Goal: Information Seeking & Learning: Learn about a topic

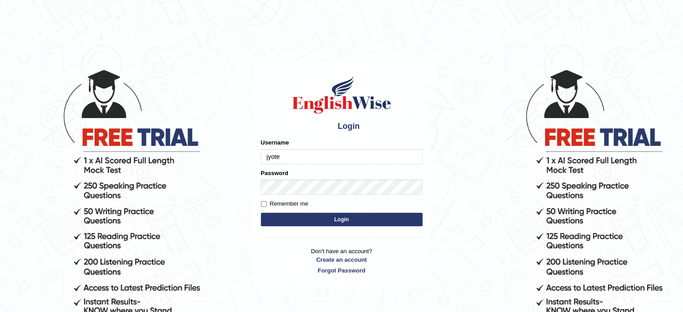
click at [389, 228] on form "Please fix the following errors: Username jyote Password Remember me Login" at bounding box center [342, 183] width 162 height 90
type input "jyote"
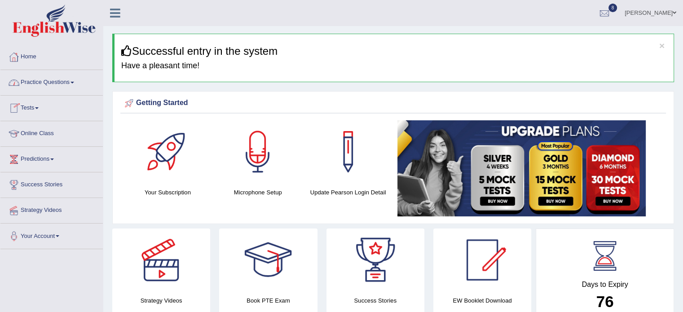
click at [50, 77] on link "Practice Questions" at bounding box center [51, 81] width 102 height 22
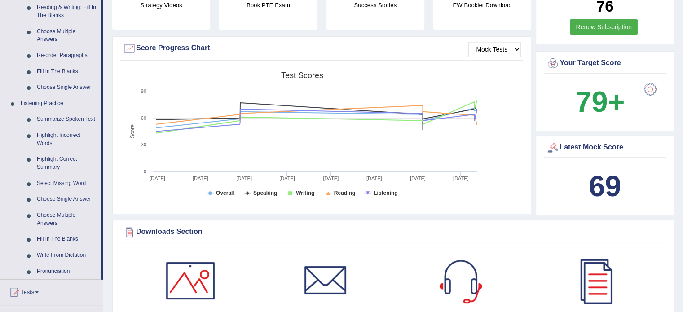
scroll to position [292, 0]
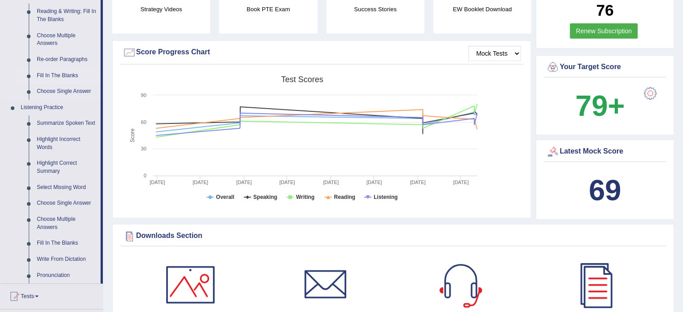
click at [57, 68] on link "Fill In The Blanks" at bounding box center [67, 76] width 68 height 16
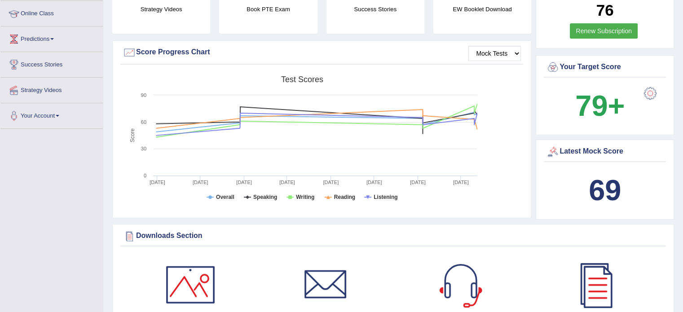
scroll to position [127, 0]
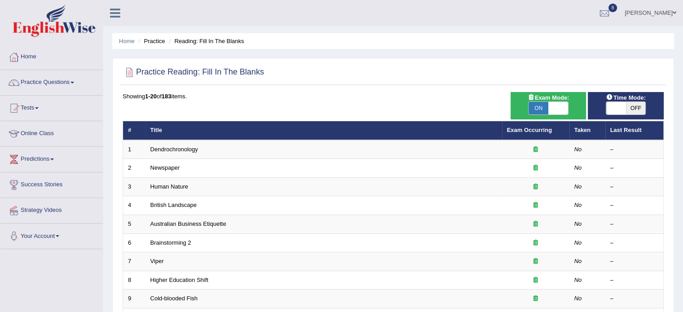
click at [631, 108] on span "OFF" at bounding box center [636, 108] width 20 height 13
checkbox input "true"
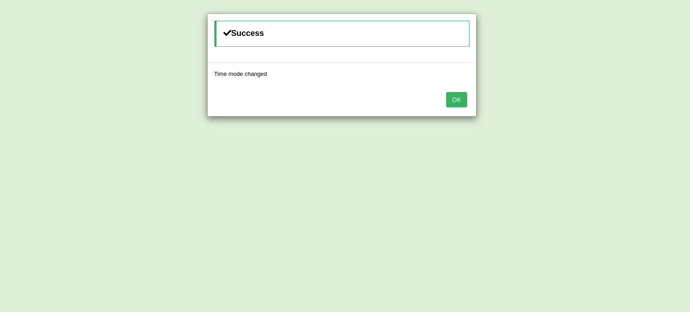
click at [446, 92] on button "OK" at bounding box center [456, 99] width 21 height 15
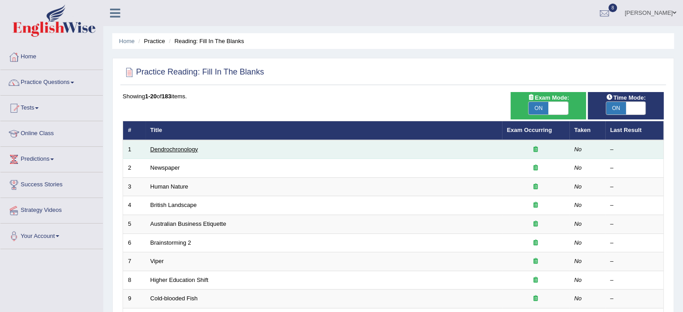
click at [176, 148] on link "Dendrochronology" at bounding box center [174, 149] width 48 height 7
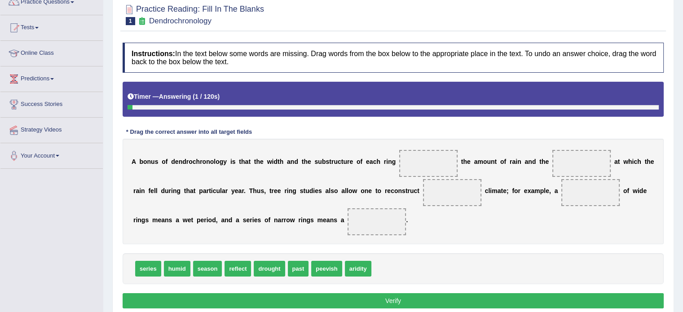
scroll to position [81, 0]
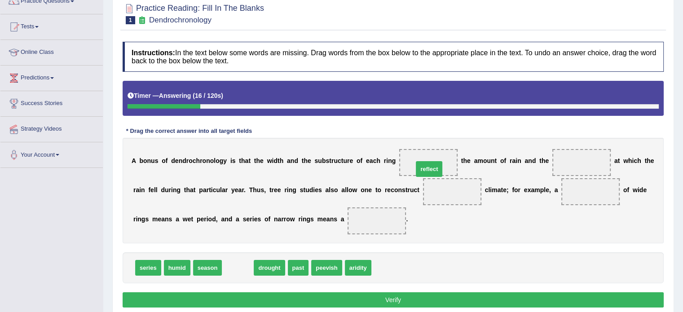
drag, startPoint x: 239, startPoint y: 266, endPoint x: 431, endPoint y: 168, distance: 215.6
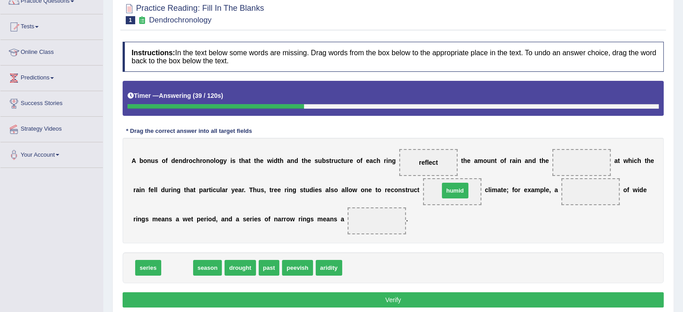
drag, startPoint x: 184, startPoint y: 269, endPoint x: 463, endPoint y: 193, distance: 289.0
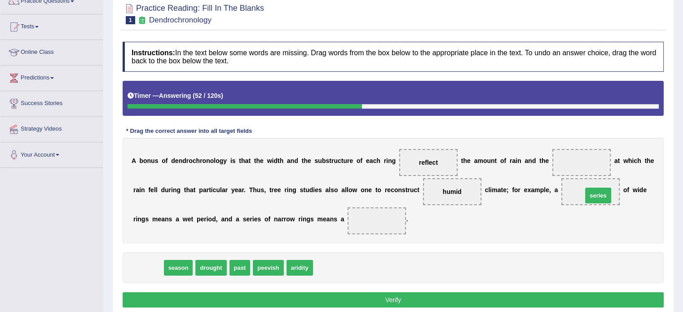
drag, startPoint x: 141, startPoint y: 270, endPoint x: 589, endPoint y: 198, distance: 453.5
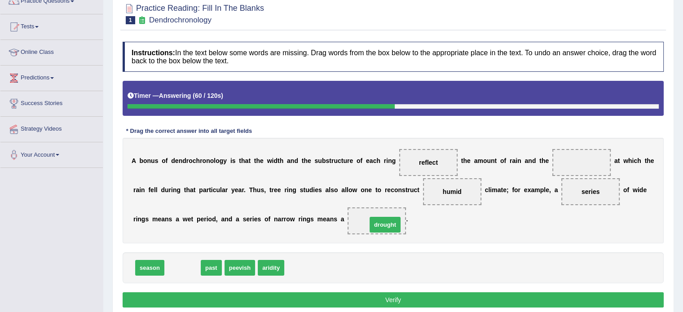
drag, startPoint x: 187, startPoint y: 271, endPoint x: 389, endPoint y: 227, distance: 206.3
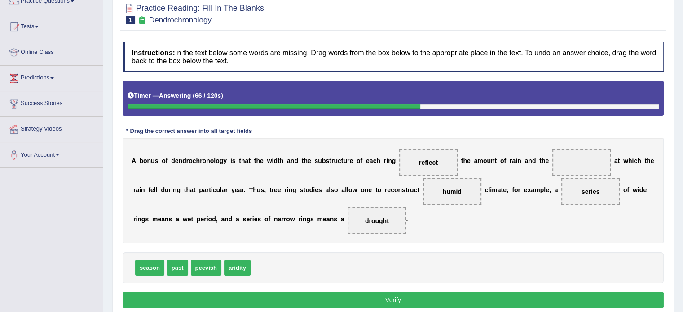
drag, startPoint x: 166, startPoint y: 265, endPoint x: 151, endPoint y: 267, distance: 14.9
click at [151, 267] on div "season past peevish aridity" at bounding box center [393, 267] width 541 height 31
drag, startPoint x: 151, startPoint y: 267, endPoint x: 588, endPoint y: 162, distance: 449.1
click at [402, 301] on button "Verify" at bounding box center [393, 299] width 541 height 15
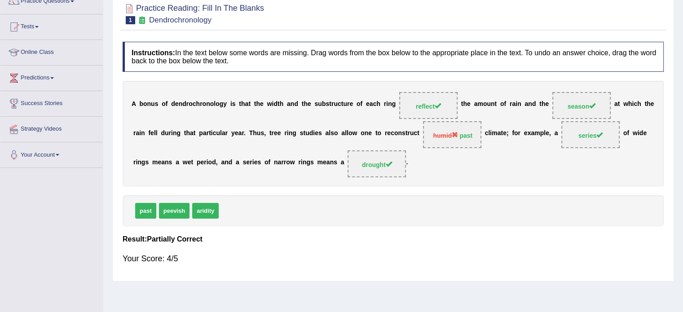
scroll to position [39, 0]
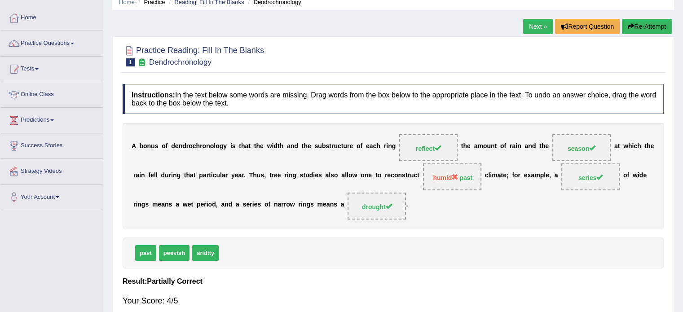
click at [543, 24] on link "Next »" at bounding box center [538, 26] width 30 height 15
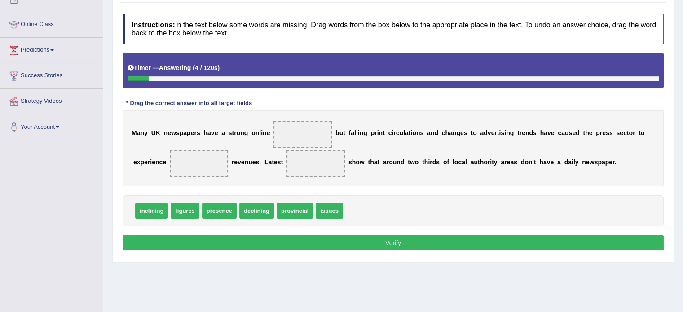
scroll to position [110, 0]
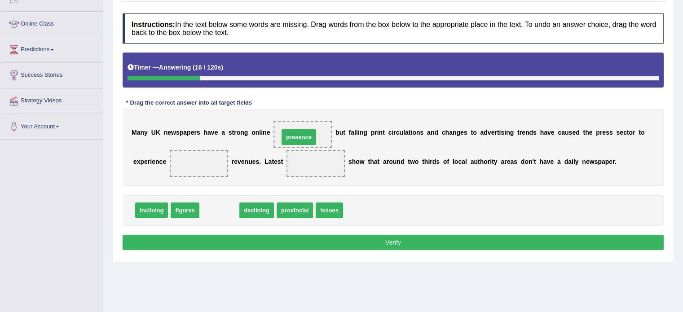
drag, startPoint x: 215, startPoint y: 208, endPoint x: 294, endPoint y: 134, distance: 108.1
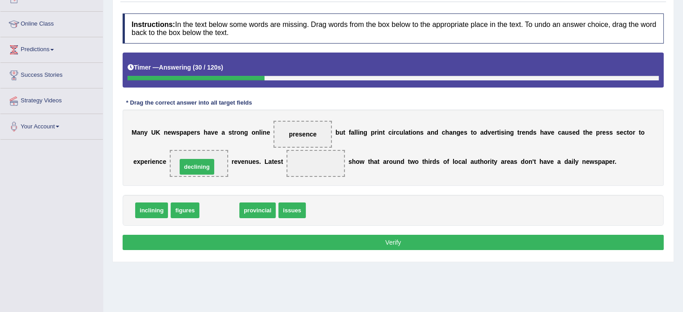
drag, startPoint x: 221, startPoint y: 210, endPoint x: 199, endPoint y: 167, distance: 49.0
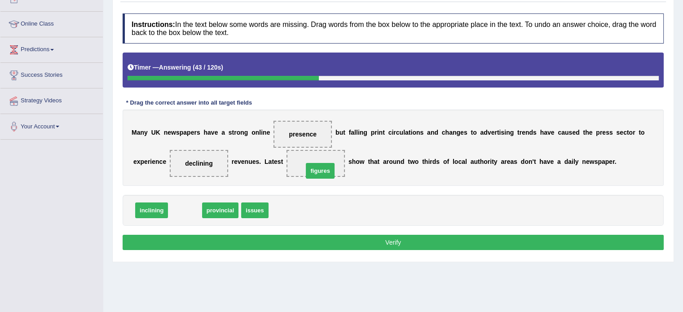
drag, startPoint x: 191, startPoint y: 212, endPoint x: 327, endPoint y: 172, distance: 140.9
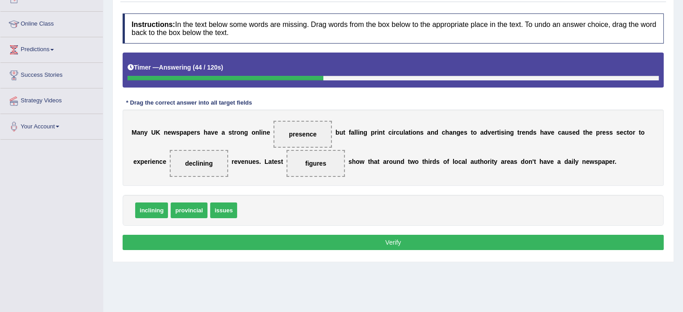
click at [318, 243] on button "Verify" at bounding box center [393, 242] width 541 height 15
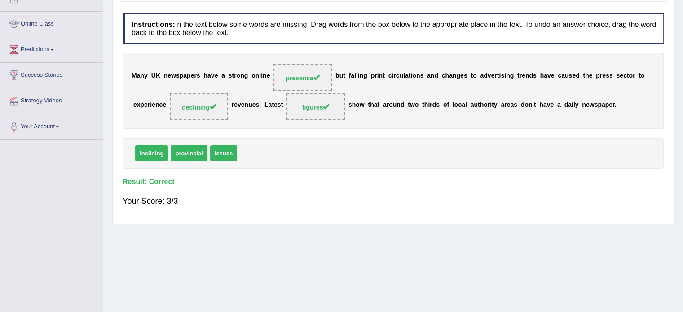
scroll to position [0, 0]
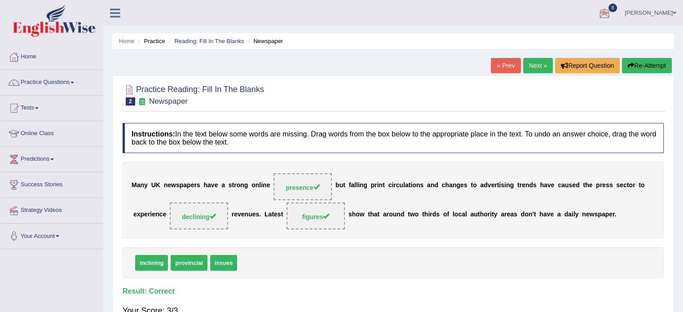
click at [531, 65] on link "Next »" at bounding box center [538, 65] width 30 height 15
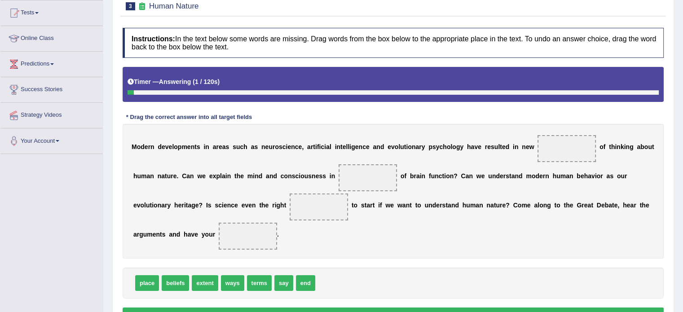
scroll to position [103, 0]
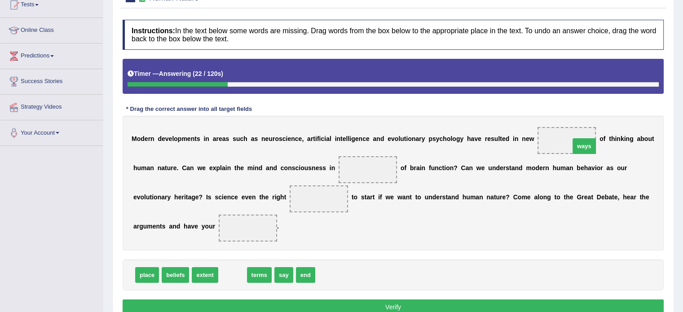
drag, startPoint x: 229, startPoint y: 276, endPoint x: 581, endPoint y: 147, distance: 374.7
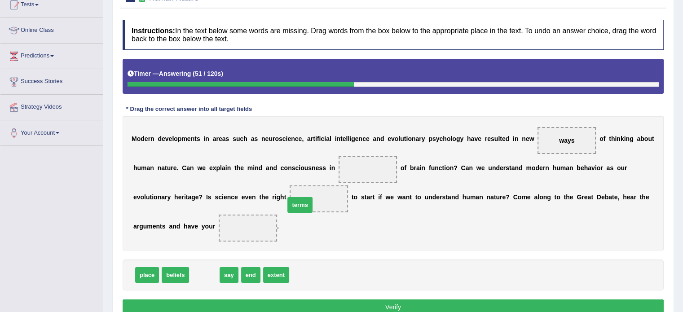
drag, startPoint x: 208, startPoint y: 274, endPoint x: 304, endPoint y: 204, distance: 118.6
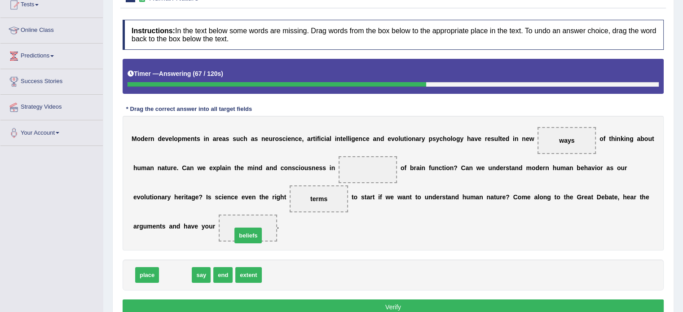
drag, startPoint x: 170, startPoint y: 271, endPoint x: 243, endPoint y: 231, distance: 82.8
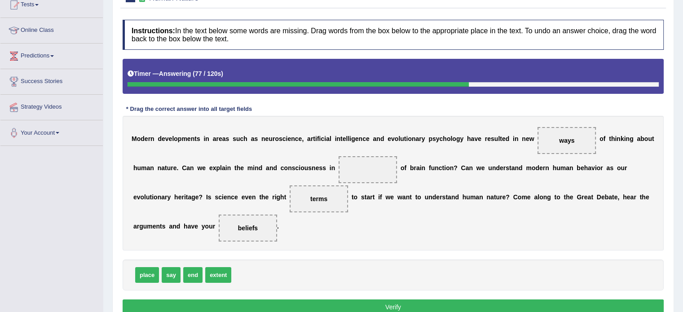
drag, startPoint x: 243, startPoint y: 231, endPoint x: 168, endPoint y: 277, distance: 87.7
click at [168, 277] on div "Instructions: In the text below some words are missing. Drag words from the box…" at bounding box center [393, 168] width 546 height 307
drag, startPoint x: 168, startPoint y: 277, endPoint x: 243, endPoint y: 230, distance: 88.1
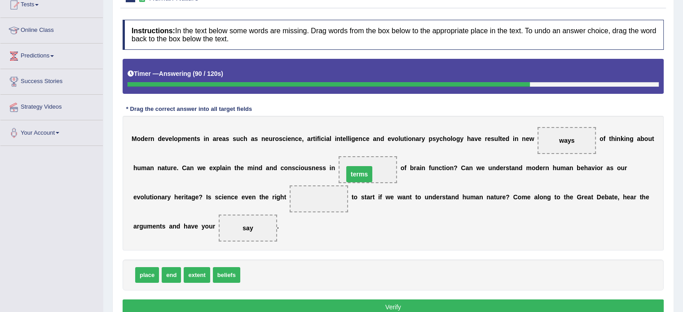
drag, startPoint x: 322, startPoint y: 200, endPoint x: 362, endPoint y: 176, distance: 47.4
drag, startPoint x: 150, startPoint y: 277, endPoint x: 326, endPoint y: 204, distance: 190.7
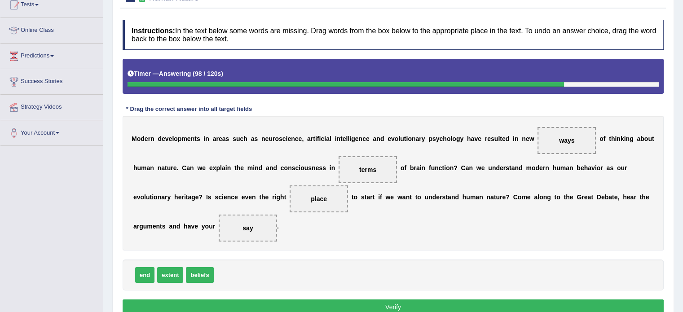
click at [358, 303] on button "Verify" at bounding box center [393, 307] width 541 height 15
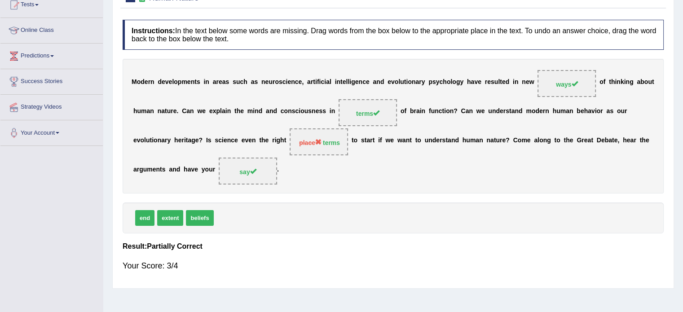
click at [329, 142] on strong "terms" at bounding box center [331, 142] width 17 height 7
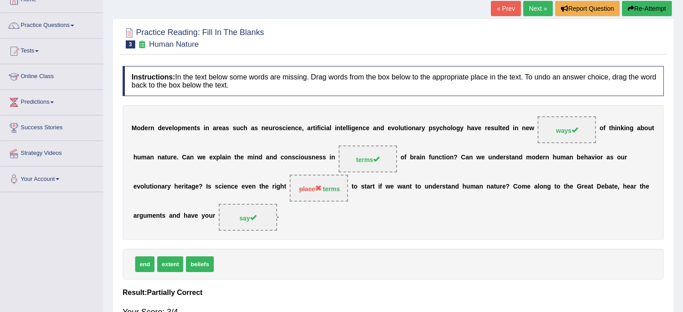
click at [532, 10] on link "Next »" at bounding box center [538, 8] width 30 height 15
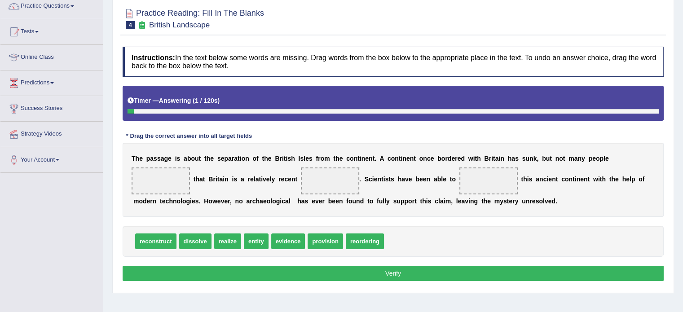
drag, startPoint x: 0, startPoint y: 0, endPoint x: 689, endPoint y: 103, distance: 697.1
click at [683, 103] on html "Toggle navigation Home Practice Questions Speaking Practice Read Aloud Repeat S…" at bounding box center [341, 80] width 683 height 312
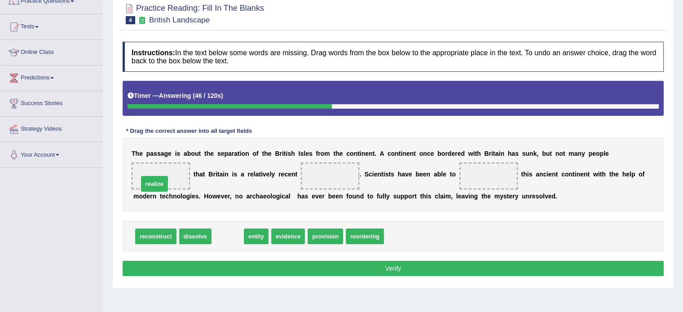
drag, startPoint x: 234, startPoint y: 236, endPoint x: 160, endPoint y: 183, distance: 90.8
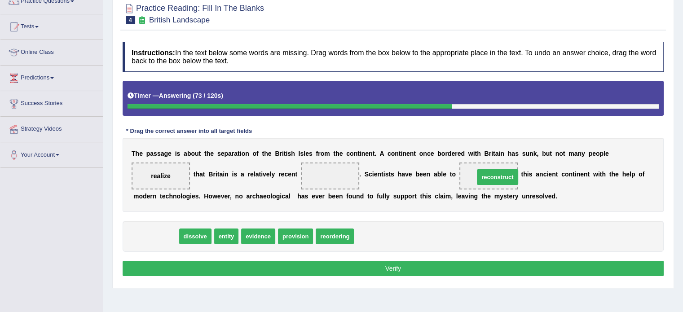
drag, startPoint x: 155, startPoint y: 236, endPoint x: 496, endPoint y: 177, distance: 347.0
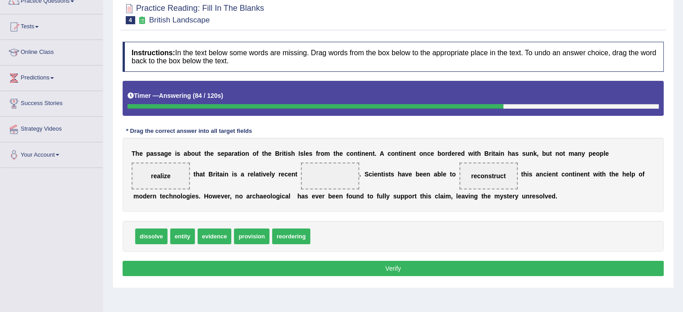
click at [209, 269] on button "Verify" at bounding box center [393, 268] width 541 height 15
drag, startPoint x: 256, startPoint y: 235, endPoint x: 326, endPoint y: 177, distance: 90.6
click at [352, 265] on button "Verify" at bounding box center [393, 268] width 541 height 15
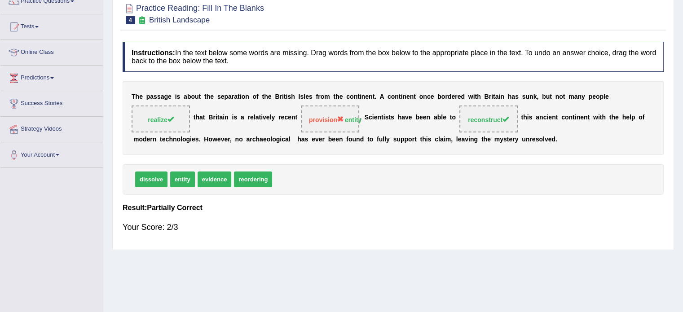
scroll to position [0, 0]
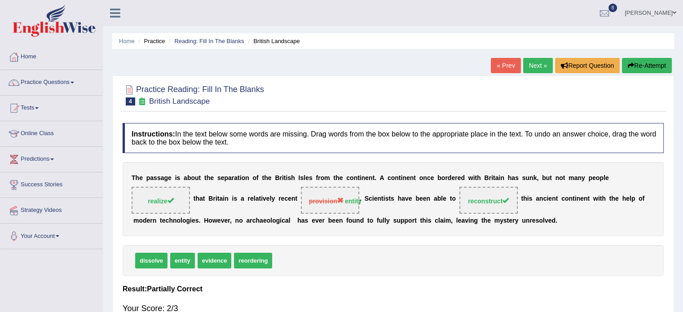
click at [539, 61] on link "Next »" at bounding box center [538, 65] width 30 height 15
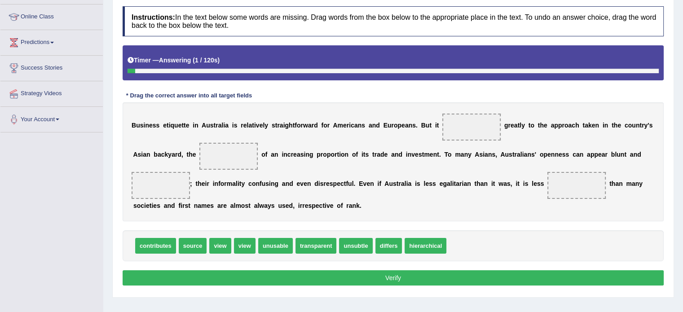
scroll to position [119, 0]
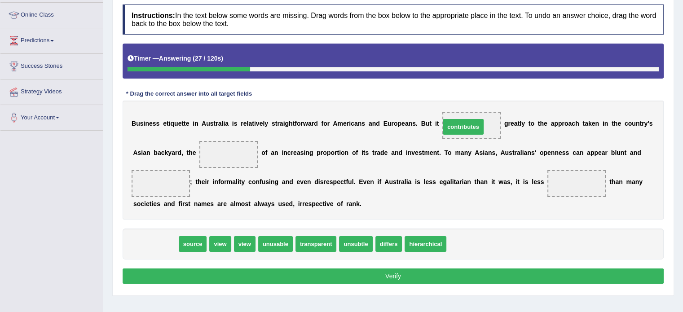
drag, startPoint x: 161, startPoint y: 244, endPoint x: 469, endPoint y: 126, distance: 329.4
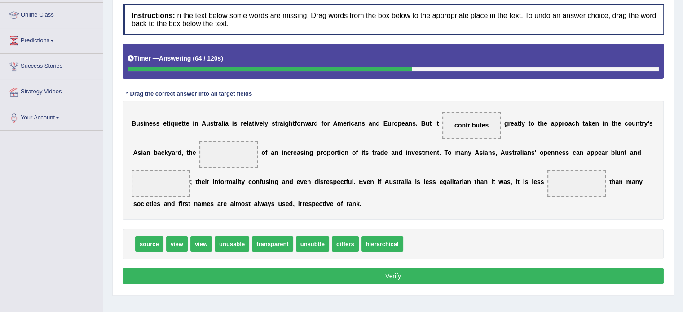
click at [375, 246] on span "hierarchical" at bounding box center [383, 244] width 42 height 16
drag, startPoint x: 146, startPoint y: 246, endPoint x: 220, endPoint y: 157, distance: 115.1
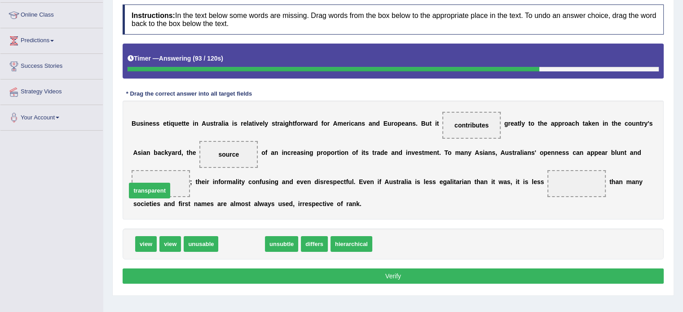
drag, startPoint x: 232, startPoint y: 242, endPoint x: 140, endPoint y: 188, distance: 106.5
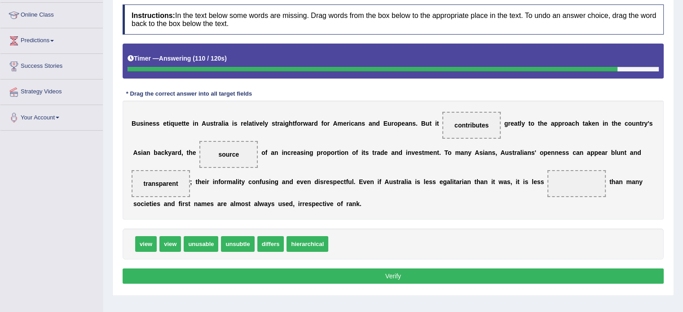
drag, startPoint x: 160, startPoint y: 177, endPoint x: 519, endPoint y: 186, distance: 359.4
click at [519, 186] on div "B u s i n e s s e t i q u e t t e i n A u s t r a l i a i s r e l a t i v e l y…" at bounding box center [393, 160] width 541 height 119
drag, startPoint x: 168, startPoint y: 181, endPoint x: 589, endPoint y: 181, distance: 420.4
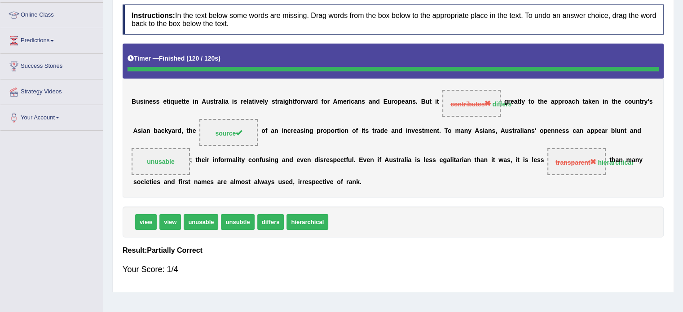
scroll to position [0, 0]
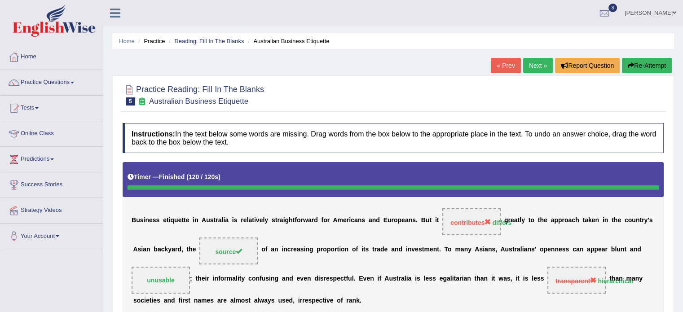
click at [535, 64] on link "Next »" at bounding box center [538, 65] width 30 height 15
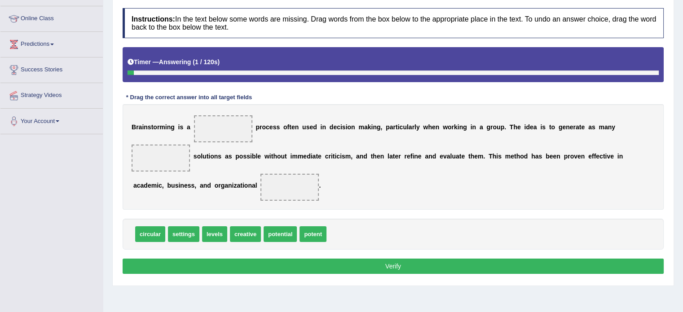
scroll to position [119, 0]
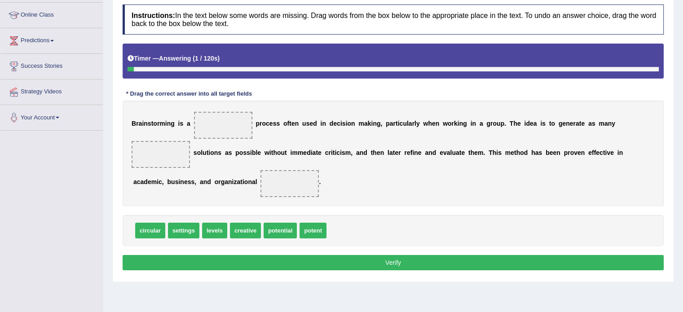
drag, startPoint x: 0, startPoint y: 0, endPoint x: 689, endPoint y: 138, distance: 703.2
click at [683, 138] on html "Toggle navigation Home Practice Questions Speaking Practice Read Aloud Repeat S…" at bounding box center [341, 37] width 683 height 312
drag, startPoint x: 243, startPoint y: 226, endPoint x: 220, endPoint y: 120, distance: 108.9
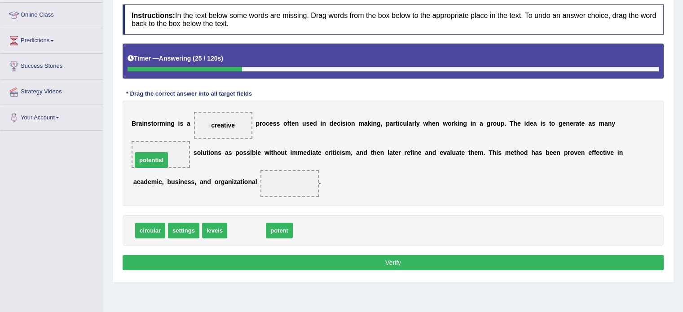
drag, startPoint x: 239, startPoint y: 227, endPoint x: 145, endPoint y: 157, distance: 117.5
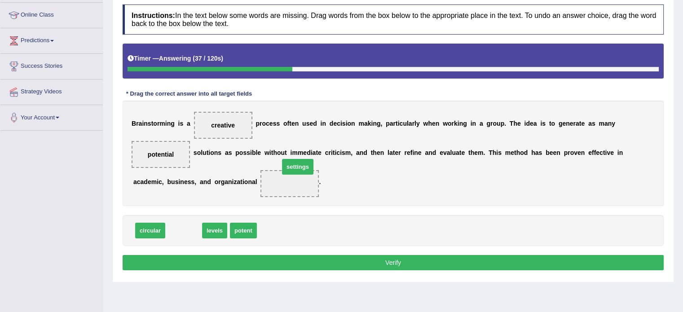
drag, startPoint x: 181, startPoint y: 232, endPoint x: 293, endPoint y: 183, distance: 122.1
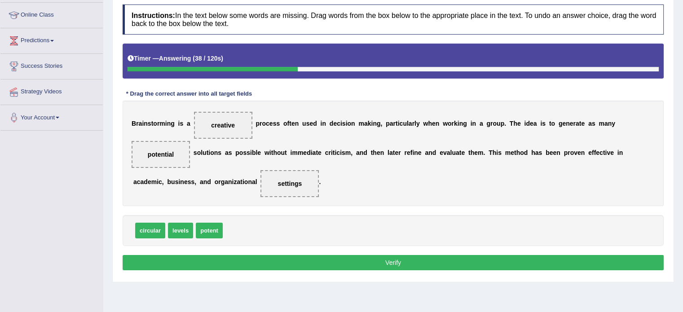
click at [300, 255] on button "Verify" at bounding box center [393, 262] width 541 height 15
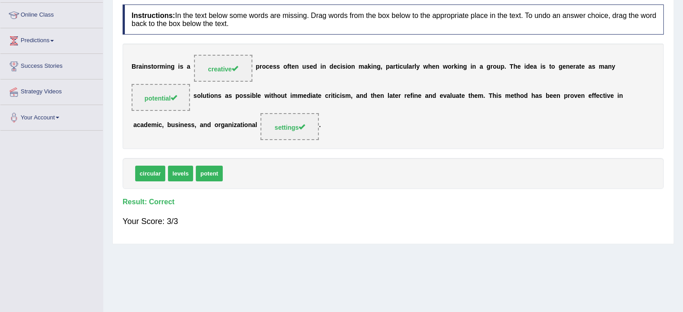
scroll to position [0, 0]
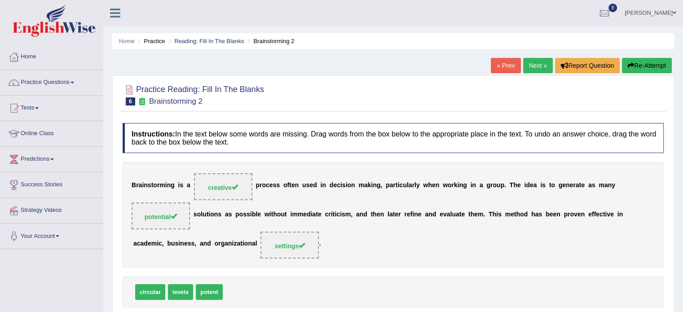
click at [539, 56] on div "Home Practice Reading: Fill In The Blanks Brainstorming 2 « Prev Next » Report …" at bounding box center [393, 224] width 580 height 449
click at [534, 71] on link "Next »" at bounding box center [538, 65] width 30 height 15
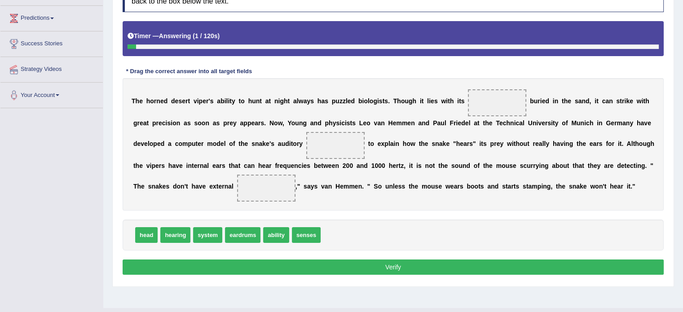
scroll to position [141, 0]
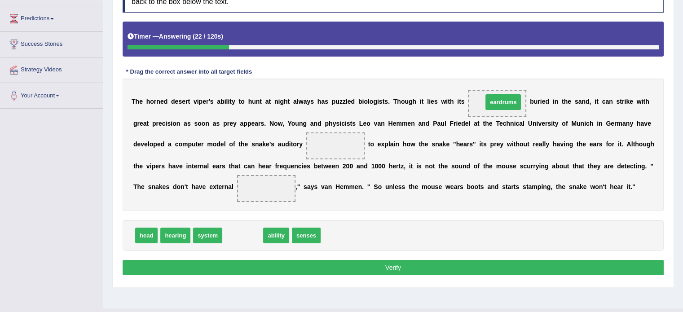
drag, startPoint x: 234, startPoint y: 234, endPoint x: 494, endPoint y: 101, distance: 292.9
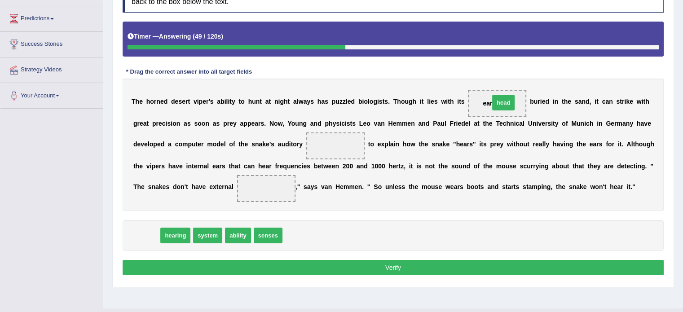
drag, startPoint x: 145, startPoint y: 235, endPoint x: 501, endPoint y: 102, distance: 380.8
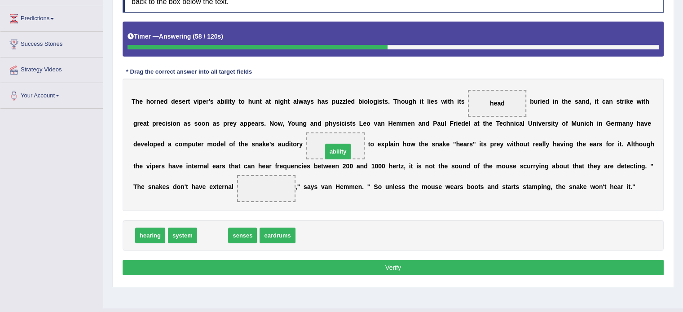
drag, startPoint x: 215, startPoint y: 234, endPoint x: 340, endPoint y: 150, distance: 150.9
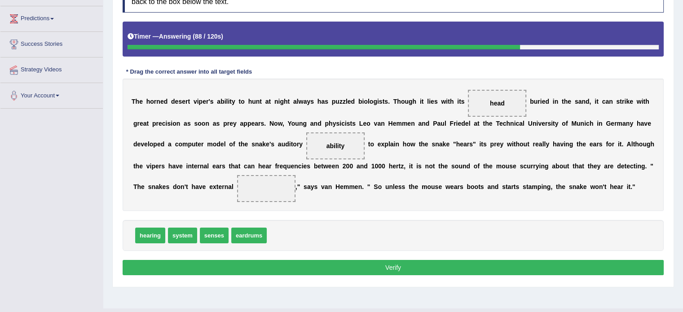
click at [177, 234] on span "system" at bounding box center [182, 236] width 29 height 16
drag, startPoint x: 250, startPoint y: 236, endPoint x: 261, endPoint y: 191, distance: 46.2
click at [299, 262] on button "Verify" at bounding box center [393, 267] width 541 height 15
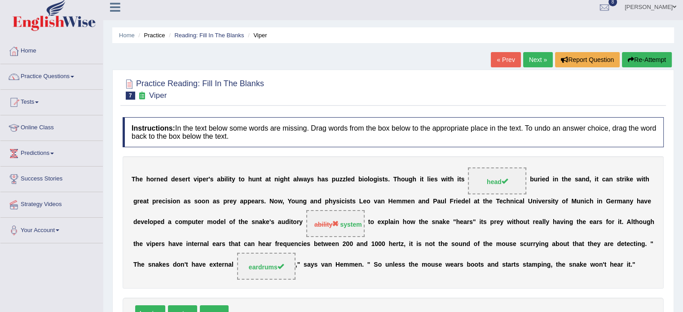
scroll to position [0, 0]
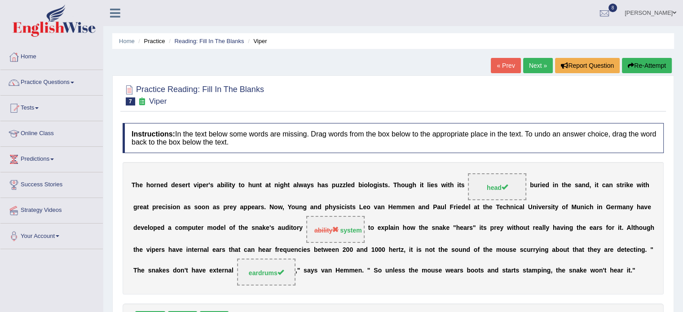
click at [541, 66] on link "Next »" at bounding box center [538, 65] width 30 height 15
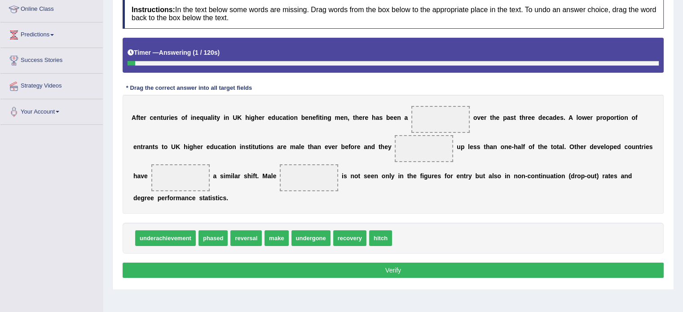
scroll to position [129, 0]
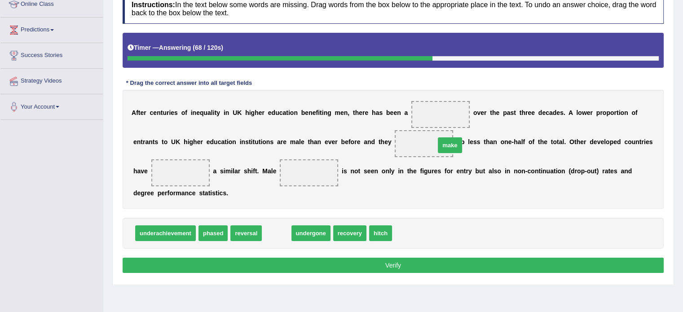
drag, startPoint x: 274, startPoint y: 235, endPoint x: 455, endPoint y: 146, distance: 201.5
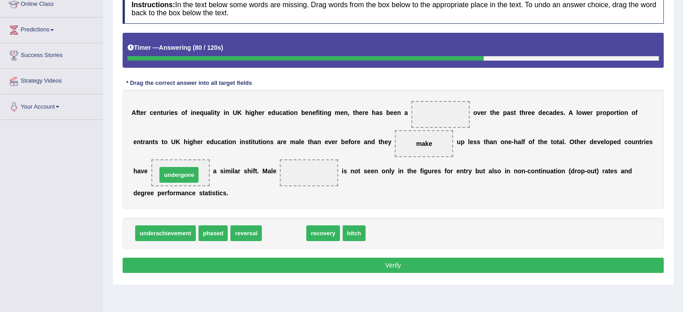
drag, startPoint x: 283, startPoint y: 233, endPoint x: 178, endPoint y: 174, distance: 120.7
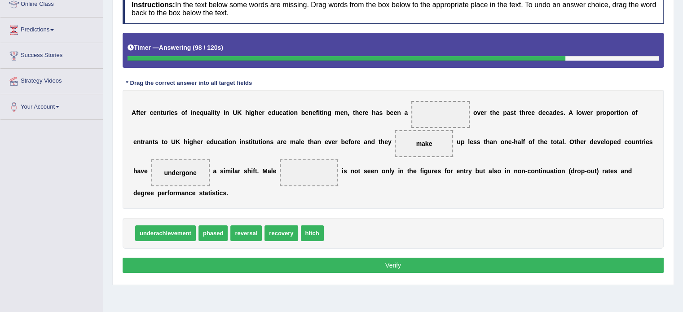
click at [192, 175] on span "undergone" at bounding box center [180, 172] width 58 height 27
drag, startPoint x: 247, startPoint y: 232, endPoint x: 293, endPoint y: 172, distance: 75.4
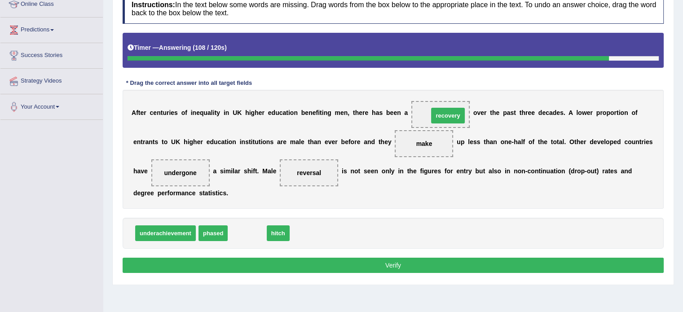
drag, startPoint x: 252, startPoint y: 231, endPoint x: 451, endPoint y: 114, distance: 231.2
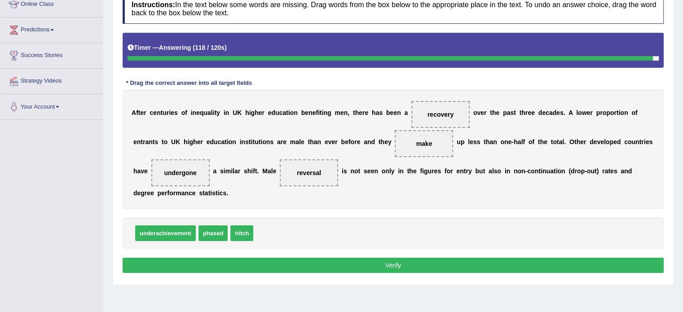
click at [284, 267] on button "Verify" at bounding box center [393, 265] width 541 height 15
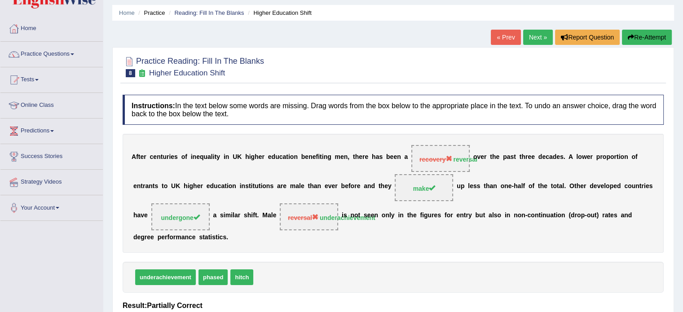
scroll to position [0, 0]
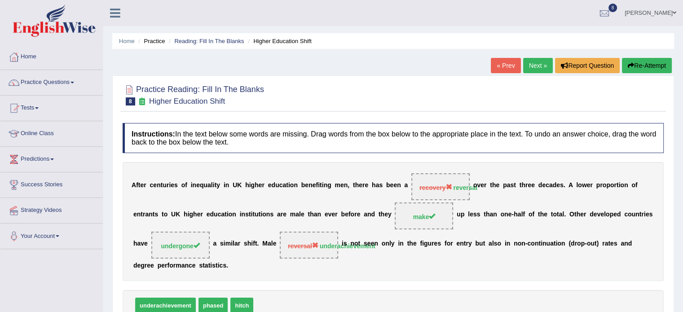
click at [539, 65] on link "Next »" at bounding box center [538, 65] width 30 height 15
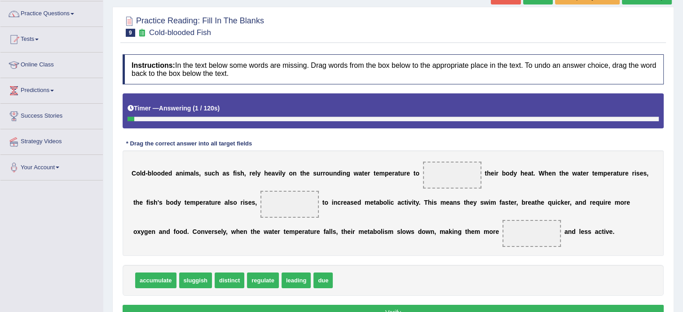
scroll to position [88, 0]
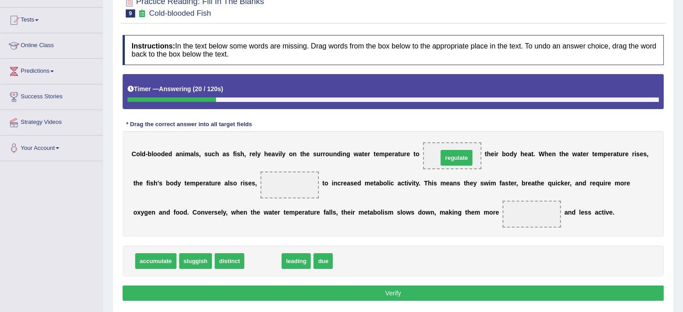
drag, startPoint x: 264, startPoint y: 256, endPoint x: 458, endPoint y: 153, distance: 219.4
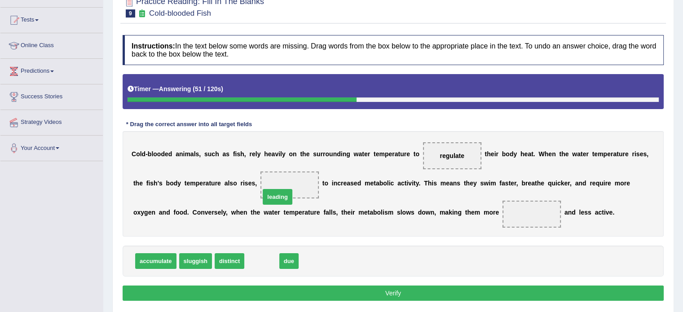
drag, startPoint x: 266, startPoint y: 255, endPoint x: 289, endPoint y: 181, distance: 77.4
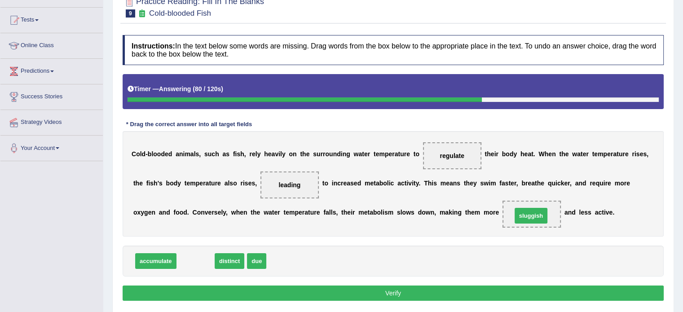
drag, startPoint x: 194, startPoint y: 258, endPoint x: 529, endPoint y: 212, distance: 337.8
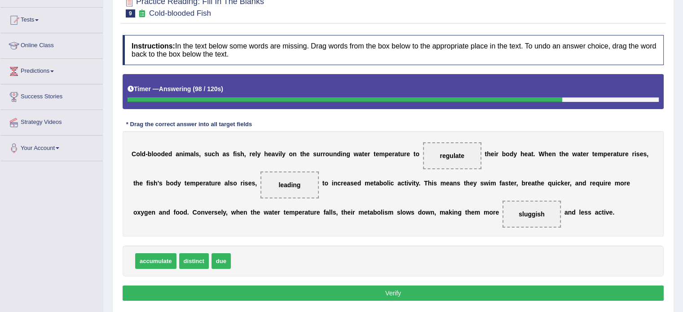
click at [246, 296] on button "Verify" at bounding box center [393, 293] width 541 height 15
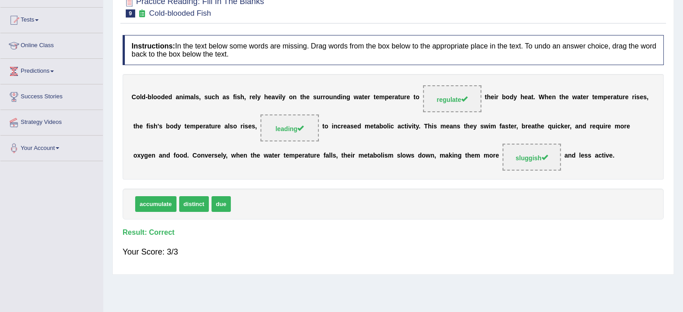
scroll to position [0, 0]
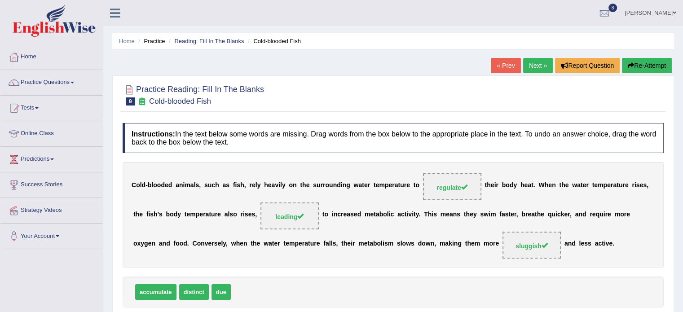
click at [531, 67] on link "Next »" at bounding box center [538, 65] width 30 height 15
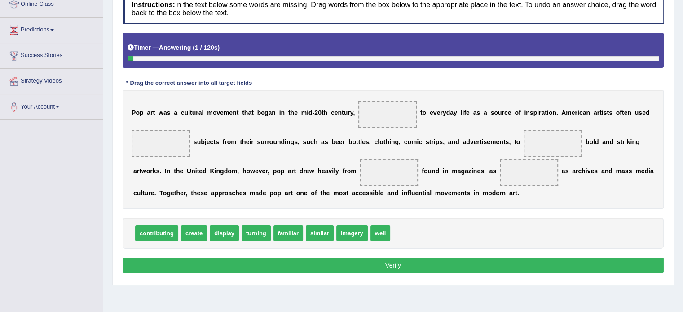
scroll to position [137, 0]
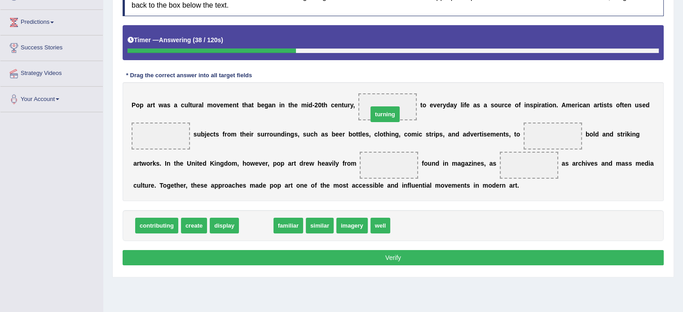
drag, startPoint x: 257, startPoint y: 225, endPoint x: 386, endPoint y: 113, distance: 170.4
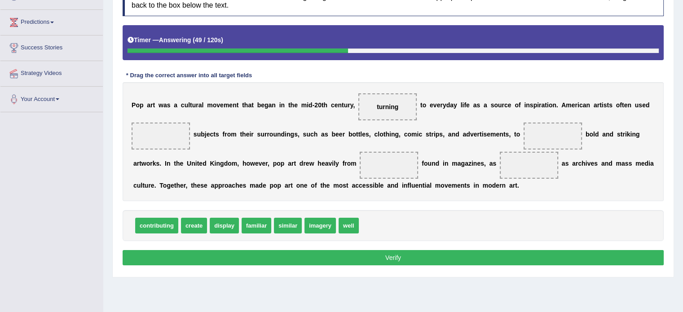
click at [225, 224] on span "display" at bounding box center [224, 226] width 29 height 16
drag, startPoint x: 194, startPoint y: 228, endPoint x: 544, endPoint y: 134, distance: 361.7
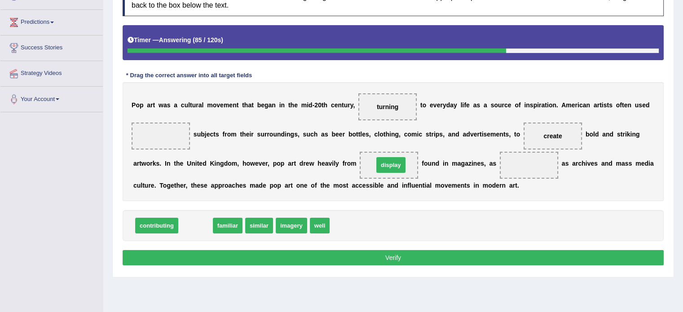
drag, startPoint x: 196, startPoint y: 223, endPoint x: 392, endPoint y: 163, distance: 204.5
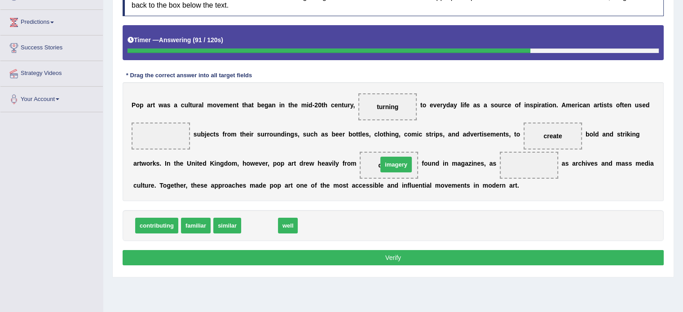
drag, startPoint x: 262, startPoint y: 223, endPoint x: 397, endPoint y: 164, distance: 147.0
drag, startPoint x: 255, startPoint y: 227, endPoint x: 521, endPoint y: 169, distance: 272.2
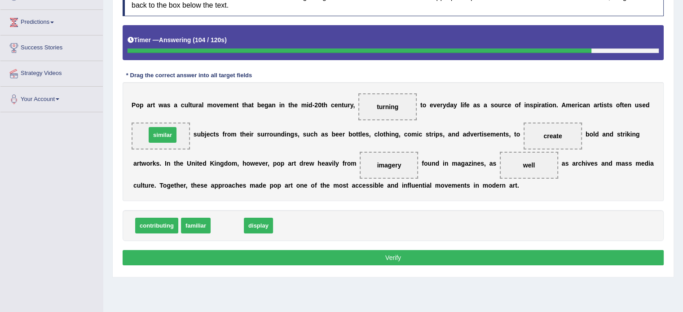
drag, startPoint x: 221, startPoint y: 221, endPoint x: 156, endPoint y: 131, distance: 111.4
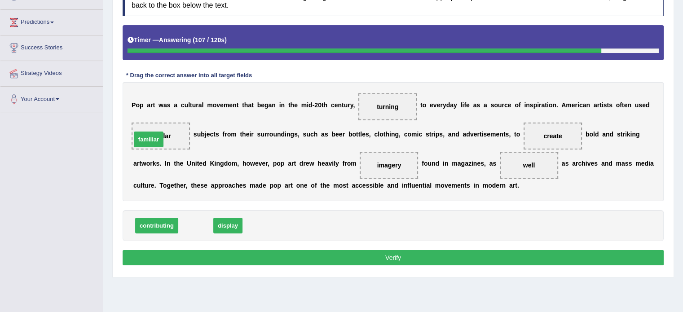
drag, startPoint x: 190, startPoint y: 224, endPoint x: 143, endPoint y: 137, distance: 98.7
click at [261, 254] on button "Verify" at bounding box center [393, 257] width 541 height 15
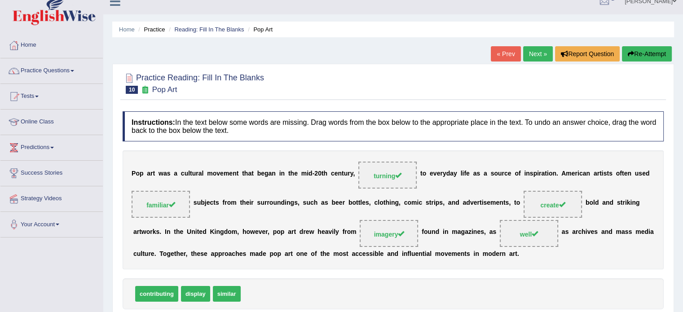
scroll to position [0, 0]
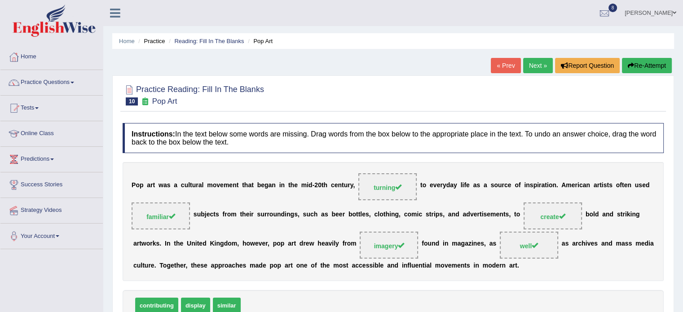
click at [532, 65] on link "Next »" at bounding box center [538, 65] width 30 height 15
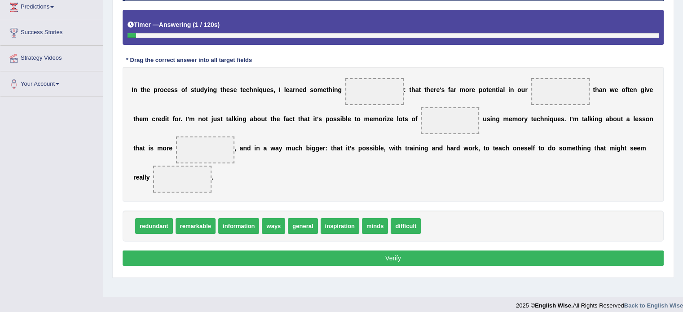
scroll to position [159, 0]
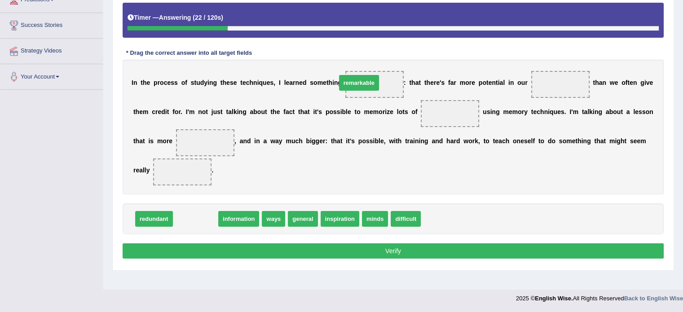
drag, startPoint x: 195, startPoint y: 218, endPoint x: 359, endPoint y: 80, distance: 213.9
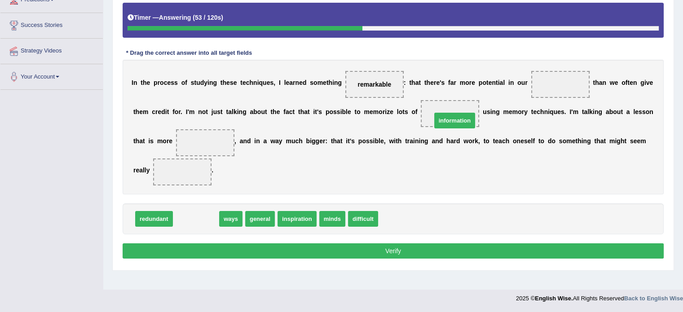
drag, startPoint x: 195, startPoint y: 215, endPoint x: 453, endPoint y: 116, distance: 276.3
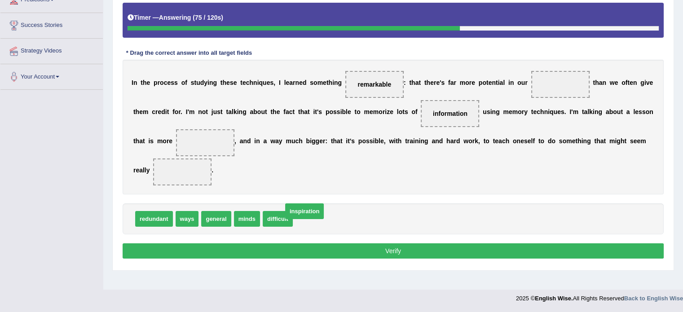
drag, startPoint x: 320, startPoint y: 222, endPoint x: 312, endPoint y: 217, distance: 9.7
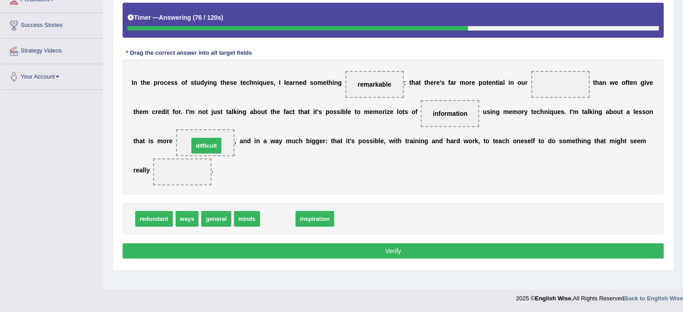
drag, startPoint x: 279, startPoint y: 213, endPoint x: 208, endPoint y: 140, distance: 102.6
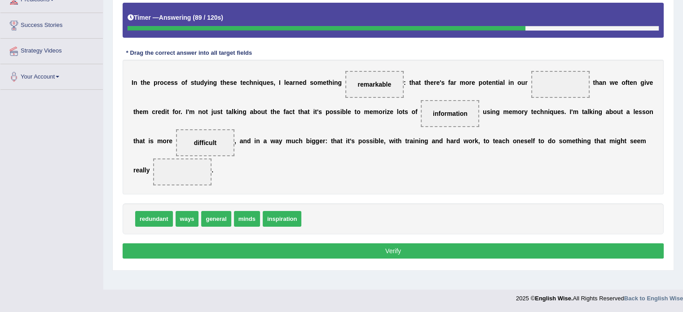
drag, startPoint x: 219, startPoint y: 137, endPoint x: 204, endPoint y: 145, distance: 17.1
click at [204, 145] on span "difficult" at bounding box center [205, 142] width 58 height 27
drag, startPoint x: 204, startPoint y: 145, endPoint x: 188, endPoint y: 188, distance: 45.9
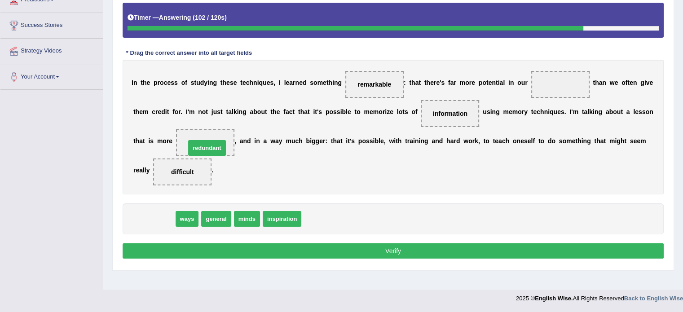
drag, startPoint x: 153, startPoint y: 213, endPoint x: 206, endPoint y: 142, distance: 88.6
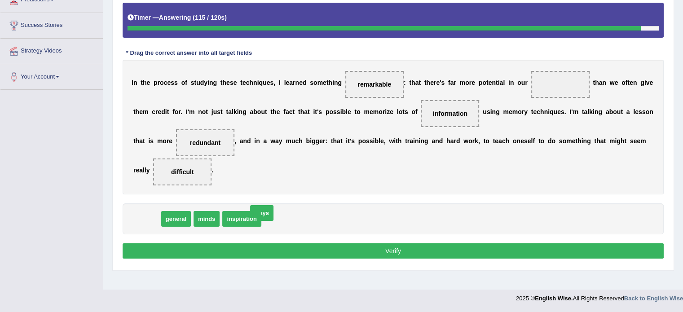
drag, startPoint x: 147, startPoint y: 215, endPoint x: 253, endPoint y: 217, distance: 106.0
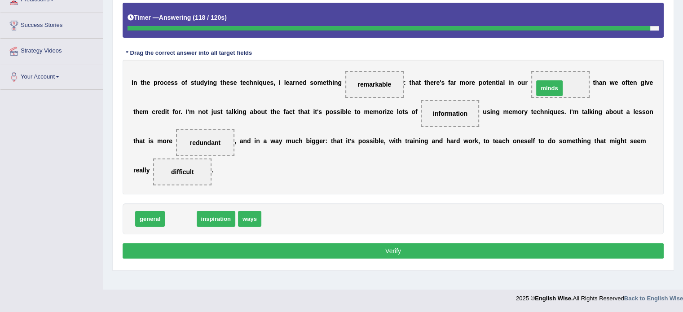
drag, startPoint x: 177, startPoint y: 222, endPoint x: 547, endPoint y: 90, distance: 392.3
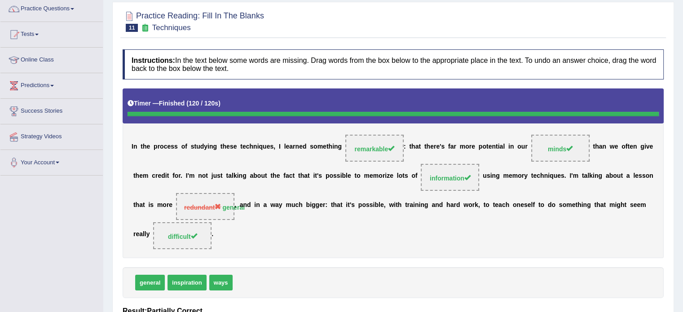
scroll to position [0, 0]
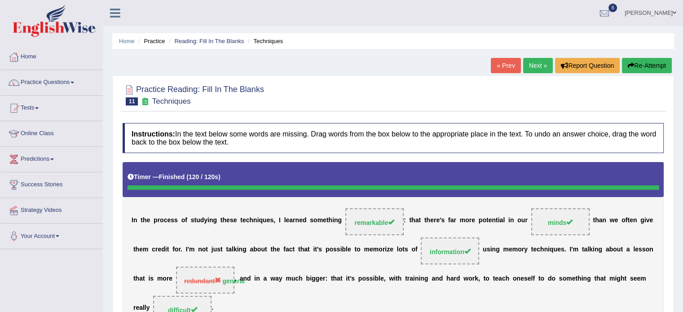
click at [542, 67] on link "Next »" at bounding box center [538, 65] width 30 height 15
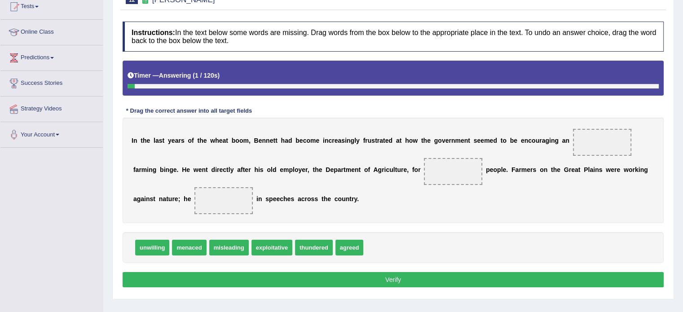
scroll to position [106, 0]
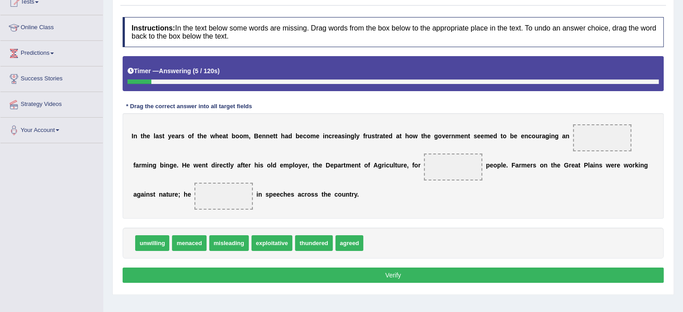
click at [463, 162] on span at bounding box center [453, 167] width 58 height 27
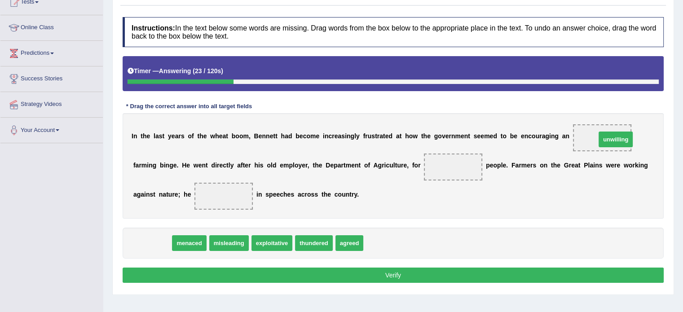
drag, startPoint x: 141, startPoint y: 246, endPoint x: 616, endPoint y: 142, distance: 486.4
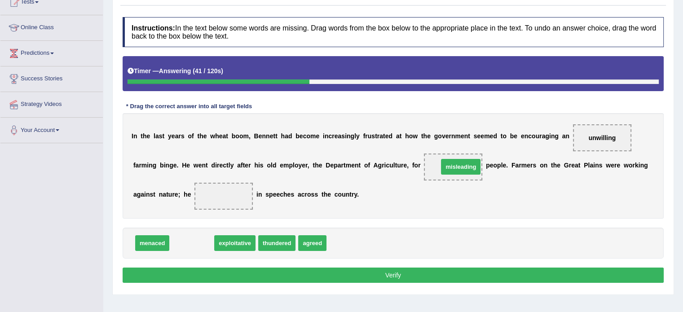
drag, startPoint x: 194, startPoint y: 239, endPoint x: 463, endPoint y: 163, distance: 279.7
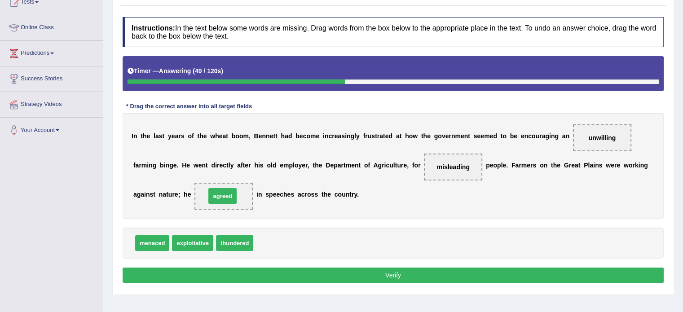
drag, startPoint x: 272, startPoint y: 241, endPoint x: 225, endPoint y: 195, distance: 66.1
click at [278, 268] on button "Verify" at bounding box center [393, 275] width 541 height 15
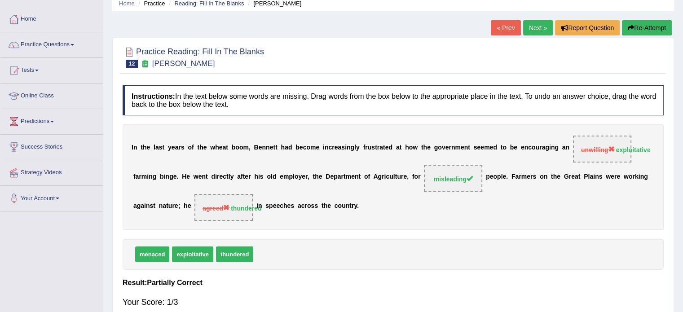
scroll to position [35, 0]
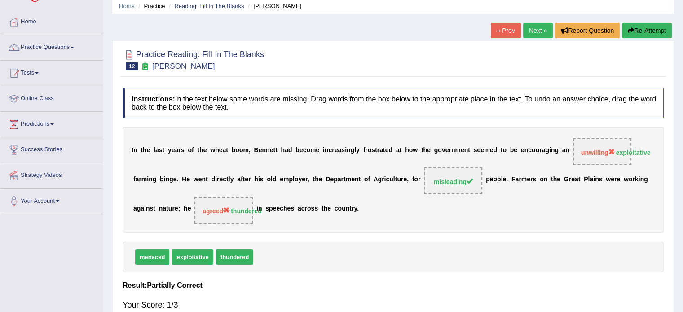
click at [536, 23] on link "Next »" at bounding box center [538, 30] width 30 height 15
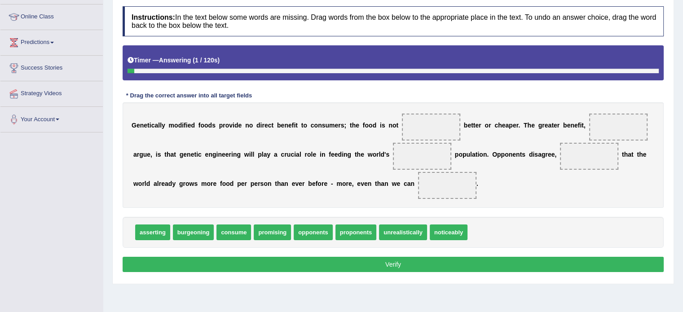
scroll to position [120, 0]
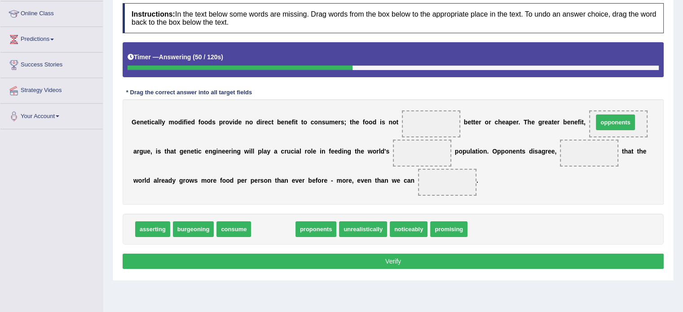
drag, startPoint x: 278, startPoint y: 230, endPoint x: 620, endPoint y: 124, distance: 357.7
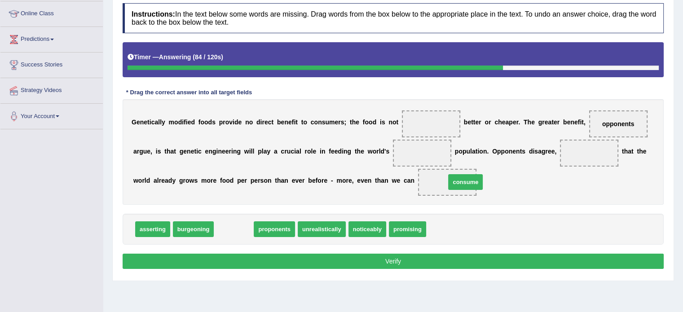
drag, startPoint x: 230, startPoint y: 225, endPoint x: 449, endPoint y: 177, distance: 224.0
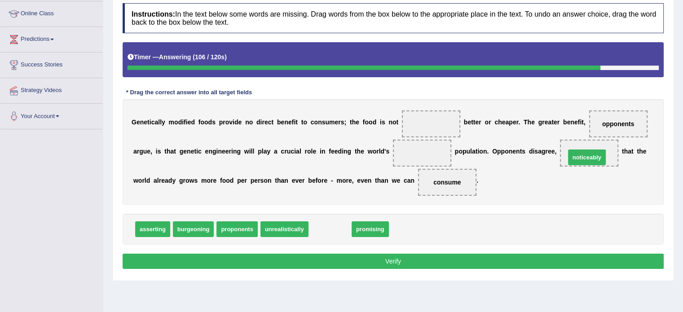
drag, startPoint x: 336, startPoint y: 228, endPoint x: 593, endPoint y: 156, distance: 266.8
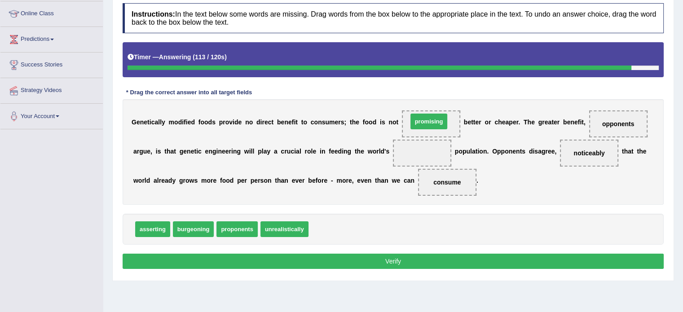
drag, startPoint x: 327, startPoint y: 226, endPoint x: 426, endPoint y: 117, distance: 147.2
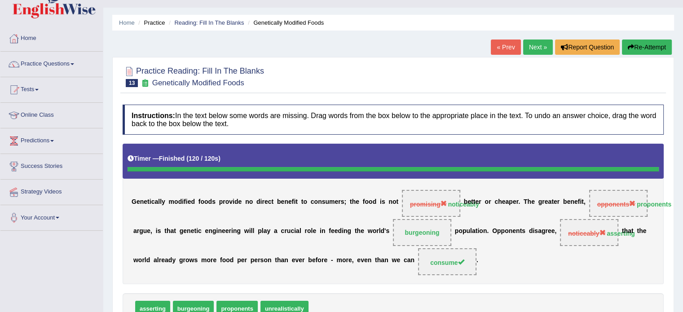
scroll to position [0, 0]
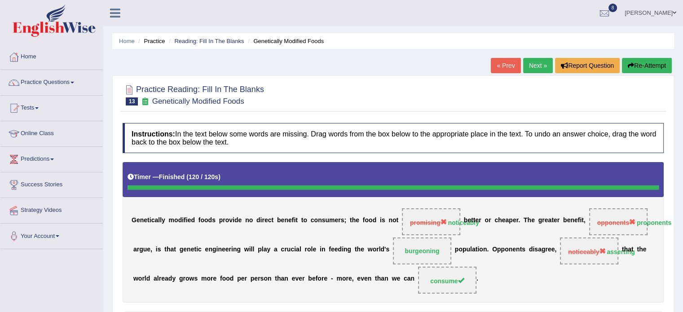
click at [532, 62] on link "Next »" at bounding box center [538, 65] width 30 height 15
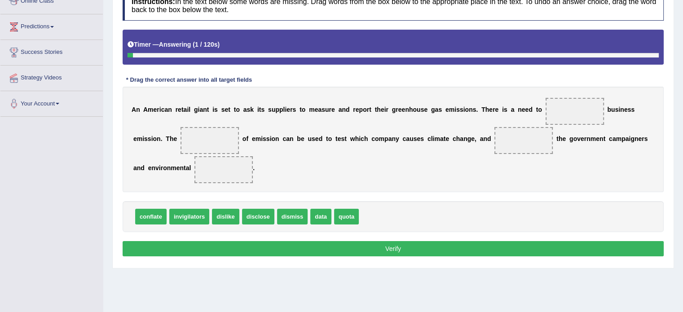
scroll to position [134, 0]
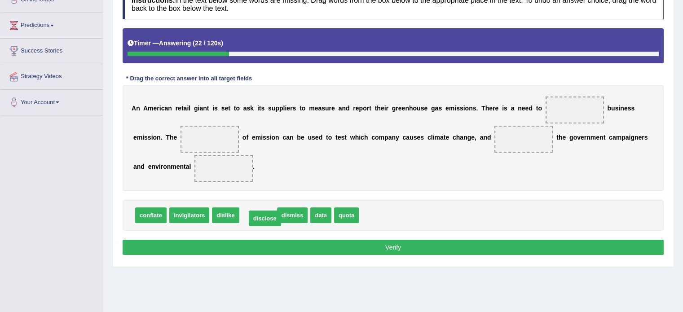
drag, startPoint x: 252, startPoint y: 216, endPoint x: 258, endPoint y: 219, distance: 7.3
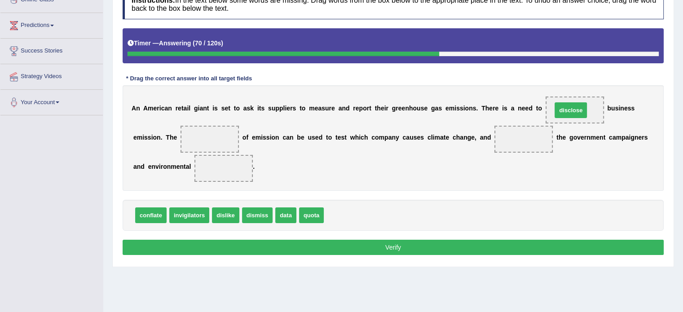
drag, startPoint x: 331, startPoint y: 208, endPoint x: 559, endPoint y: 102, distance: 251.4
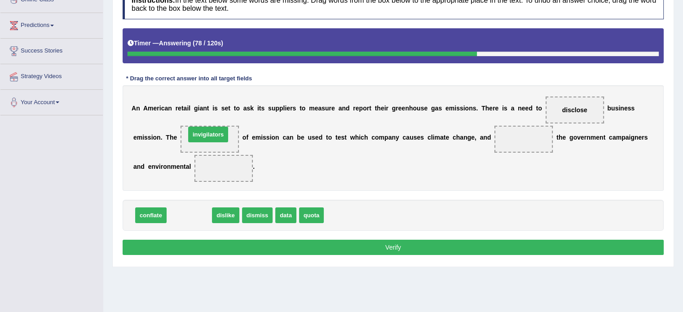
drag, startPoint x: 184, startPoint y: 214, endPoint x: 203, endPoint y: 133, distance: 82.6
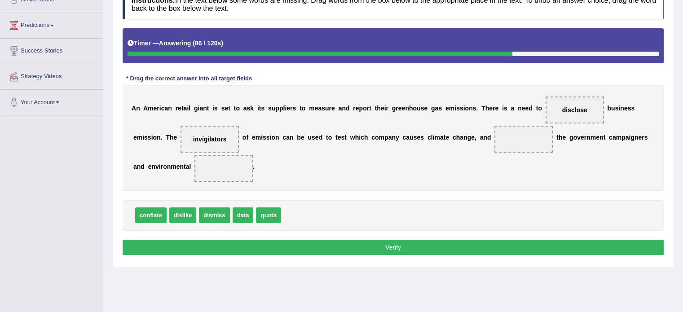
drag, startPoint x: 203, startPoint y: 133, endPoint x: 263, endPoint y: 211, distance: 97.9
click at [263, 211] on div "Instructions: In the text below some words are missing. Drag words from the box…" at bounding box center [393, 124] width 546 height 278
drag, startPoint x: 243, startPoint y: 212, endPoint x: 207, endPoint y: 140, distance: 81.2
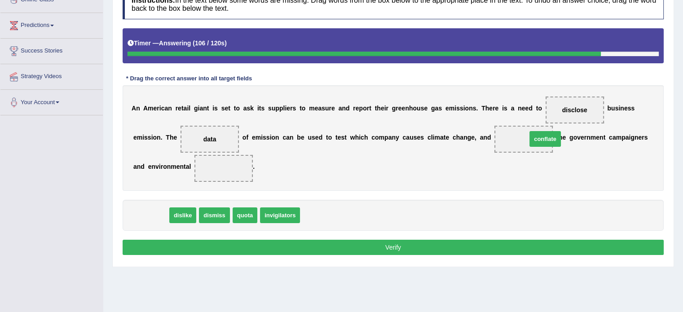
drag, startPoint x: 153, startPoint y: 212, endPoint x: 548, endPoint y: 135, distance: 402.6
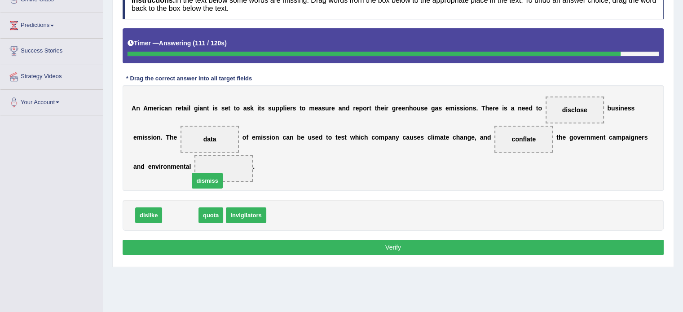
drag, startPoint x: 190, startPoint y: 214, endPoint x: 225, endPoint y: 176, distance: 52.4
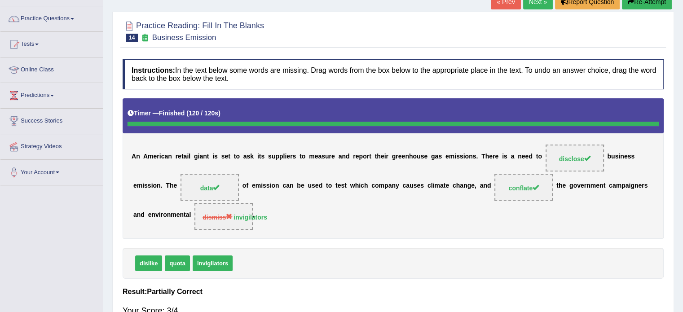
scroll to position [17, 0]
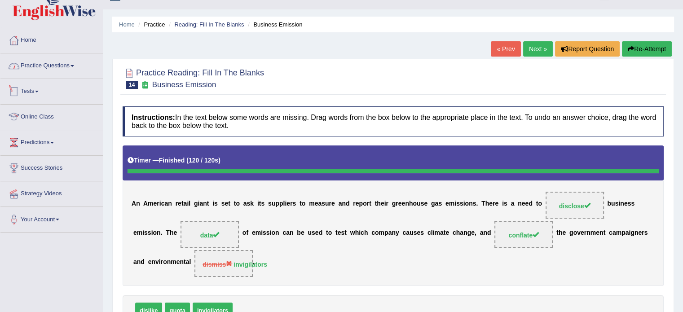
click at [45, 74] on link "Practice Questions" at bounding box center [51, 64] width 102 height 22
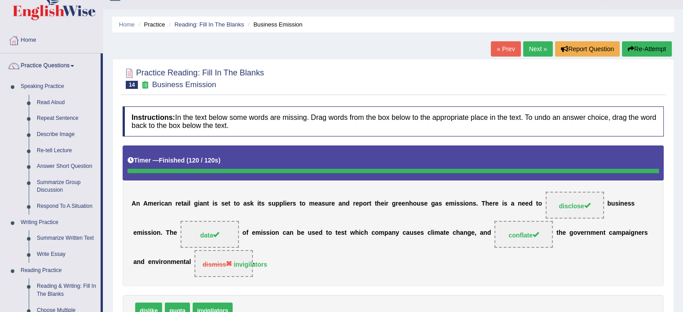
click at [48, 71] on link "Practice Questions" at bounding box center [50, 64] width 100 height 22
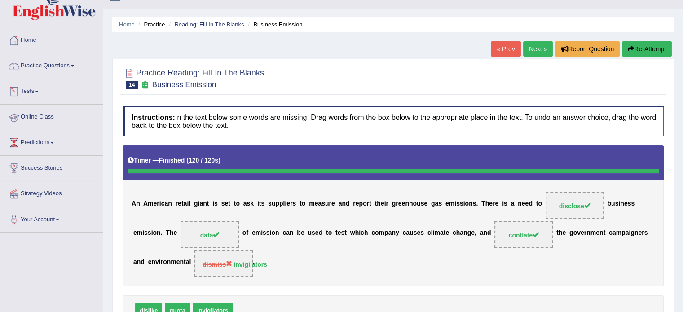
click at [44, 101] on link "Tests" at bounding box center [51, 90] width 102 height 22
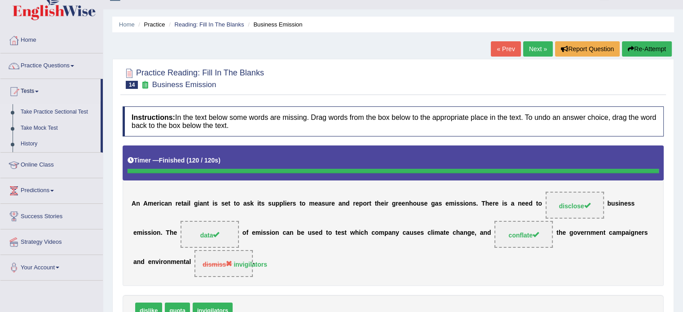
click at [49, 109] on link "Take Practice Sectional Test" at bounding box center [59, 112] width 84 height 16
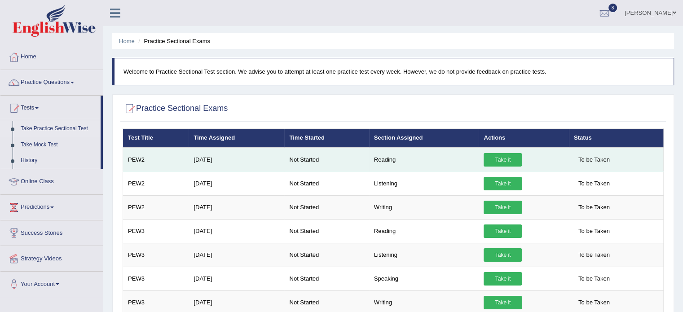
click at [502, 161] on link "Take it" at bounding box center [503, 159] width 38 height 13
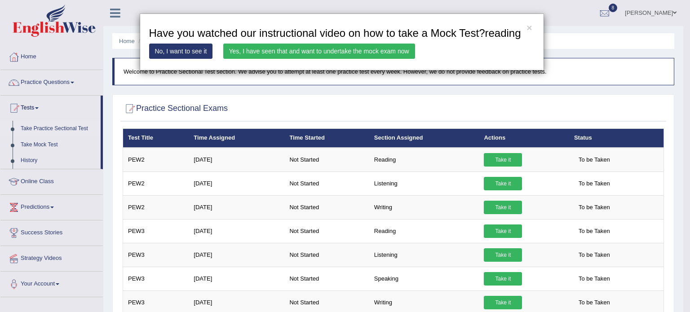
click at [320, 49] on link "Yes, I have seen that and want to undertake the mock exam now" at bounding box center [319, 51] width 192 height 15
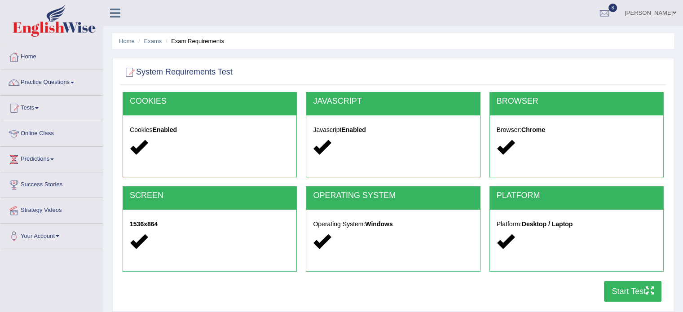
click at [629, 296] on button "Start Test" at bounding box center [632, 291] width 57 height 21
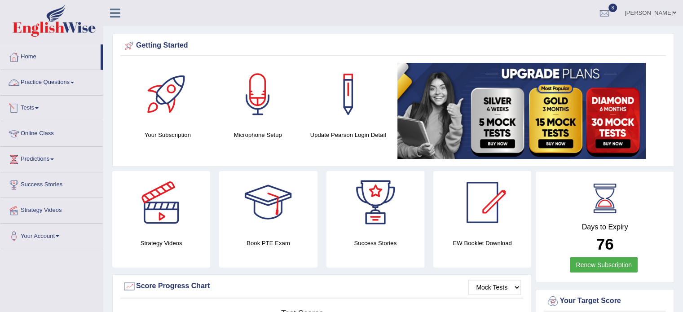
click at [54, 92] on link "Practice Questions" at bounding box center [51, 81] width 102 height 22
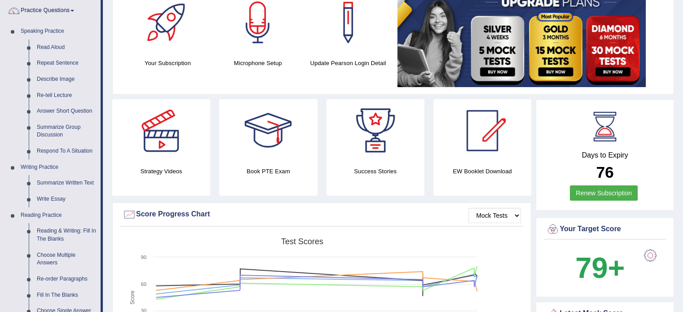
scroll to position [62, 0]
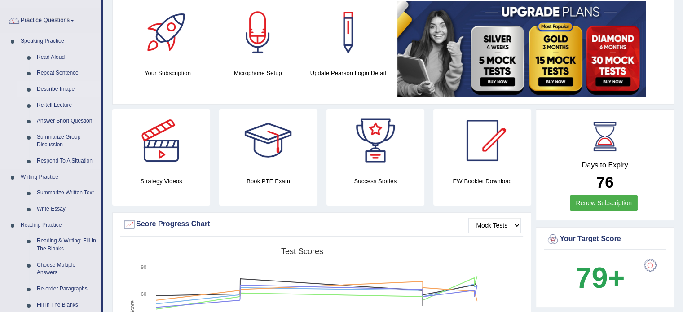
click at [61, 90] on link "Describe Image" at bounding box center [67, 89] width 68 height 16
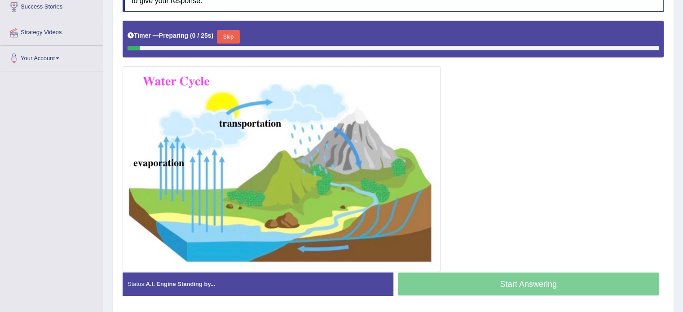
scroll to position [188, 0]
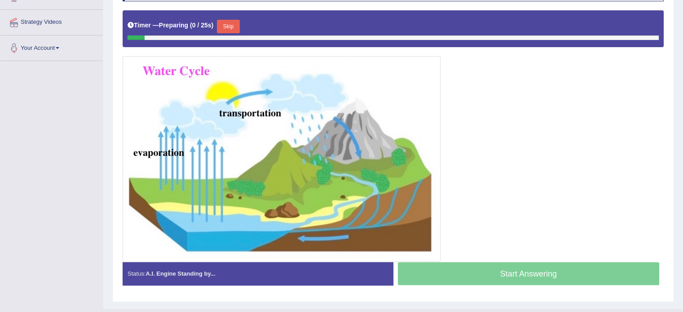
drag, startPoint x: 689, startPoint y: 93, endPoint x: 689, endPoint y: 204, distance: 111.4
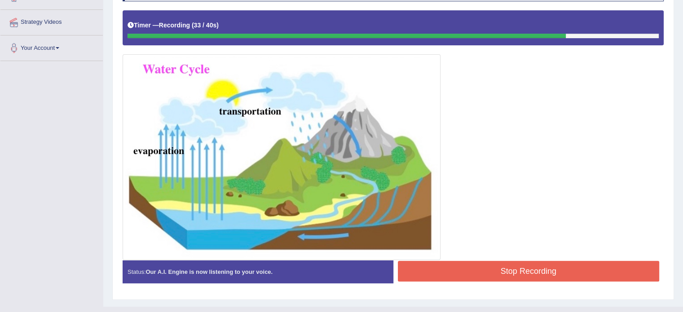
click at [575, 264] on button "Stop Recording" at bounding box center [529, 271] width 262 height 21
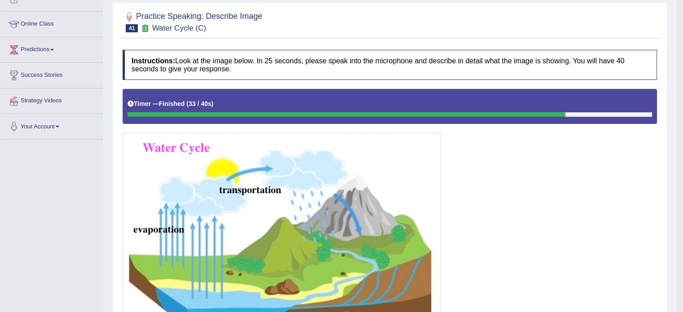
scroll to position [57, 0]
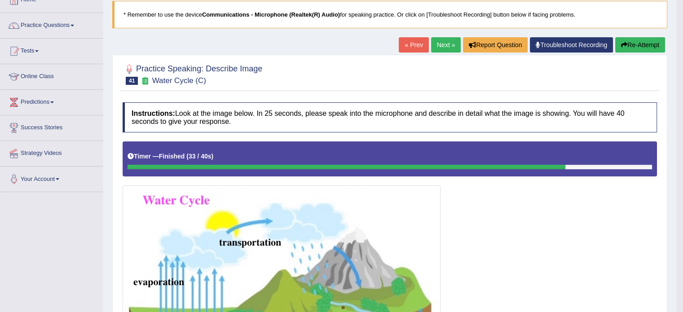
click at [443, 40] on link "Next »" at bounding box center [446, 44] width 30 height 15
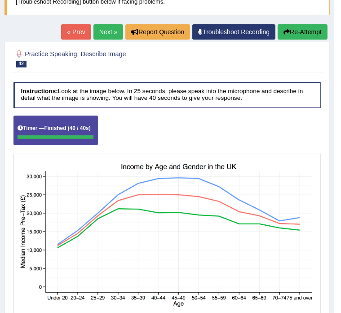
scroll to position [23, 0]
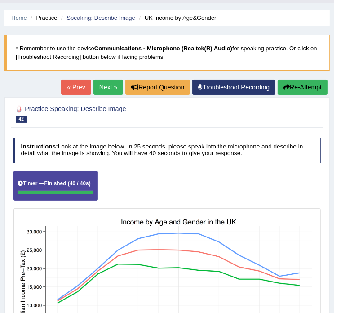
click at [114, 90] on link "Next »" at bounding box center [108, 87] width 30 height 15
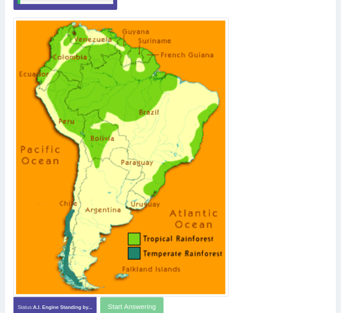
scroll to position [216, 0]
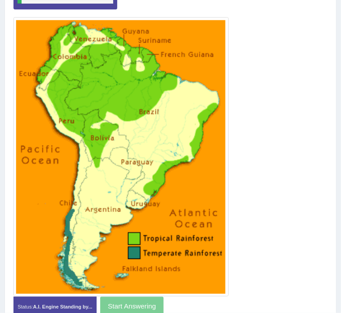
drag, startPoint x: 345, startPoint y: 146, endPoint x: 376, endPoint y: 274, distance: 132.5
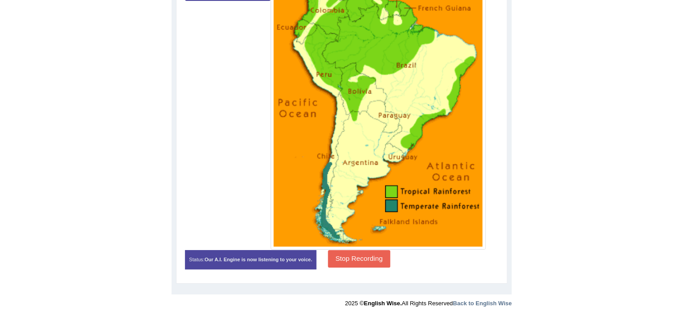
scroll to position [228, 0]
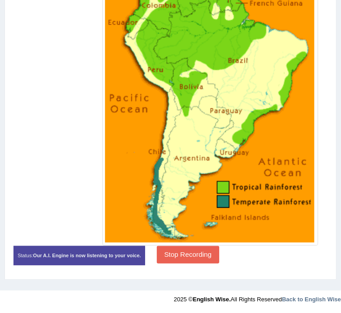
click at [219, 263] on button "Stop Recording" at bounding box center [188, 255] width 62 height 18
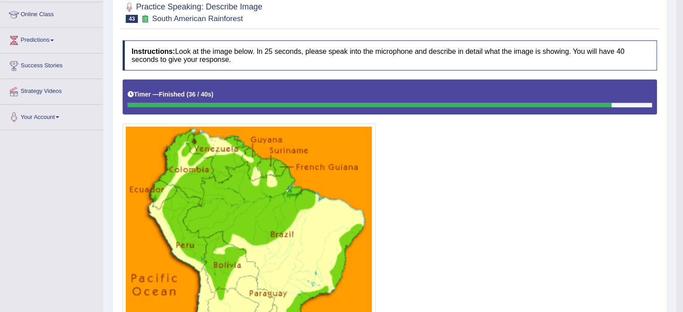
scroll to position [33, 0]
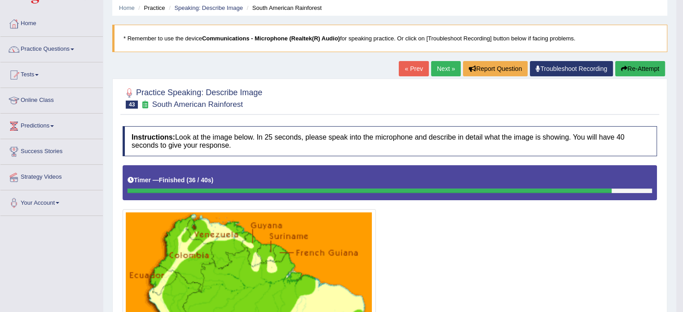
click at [340, 64] on link "Next »" at bounding box center [446, 68] width 30 height 15
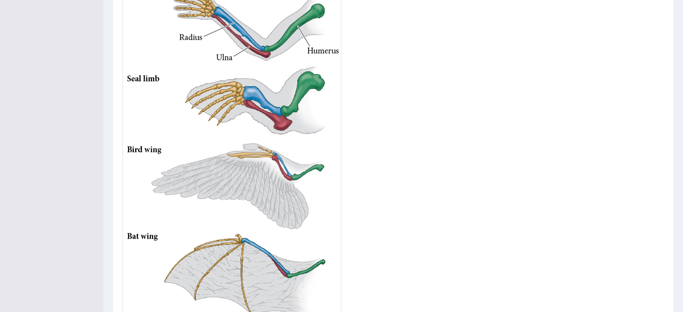
drag, startPoint x: 689, startPoint y: 69, endPoint x: 689, endPoint y: 208, distance: 138.3
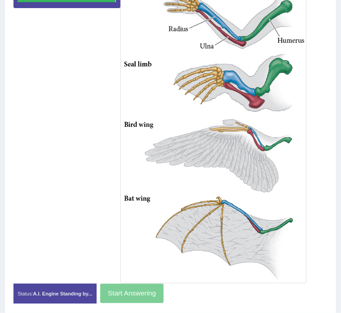
scroll to position [216, 0]
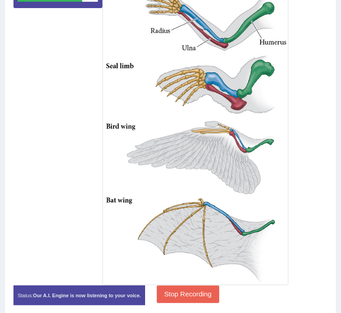
click at [338, 184] on div "Home Practice Speaking: Describe Image Upper Arms (B) * Remember to use the dev…" at bounding box center [170, 56] width 341 height 545
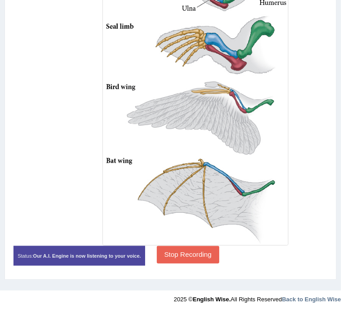
click at [219, 263] on button "Stop Recording" at bounding box center [188, 255] width 62 height 18
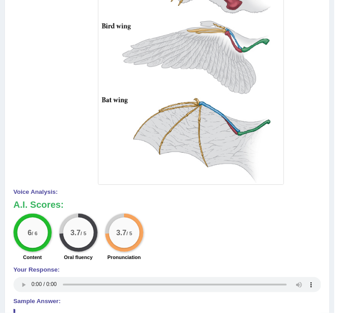
scroll to position [0, 0]
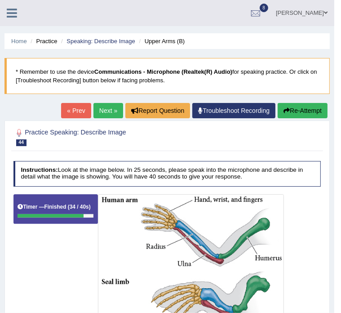
click at [287, 110] on icon "button" at bounding box center [286, 110] width 6 height 6
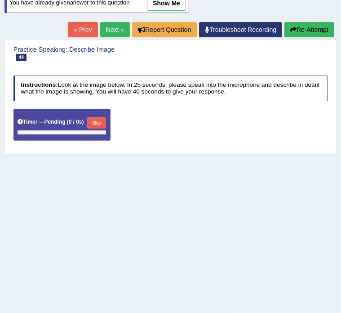
scroll to position [155, 0]
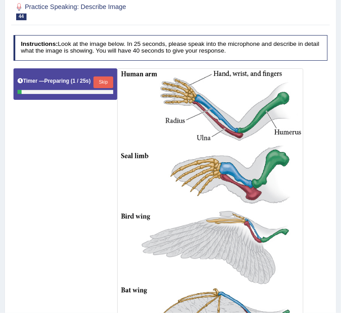
click at [110, 76] on button "Skip" at bounding box center [102, 82] width 19 height 12
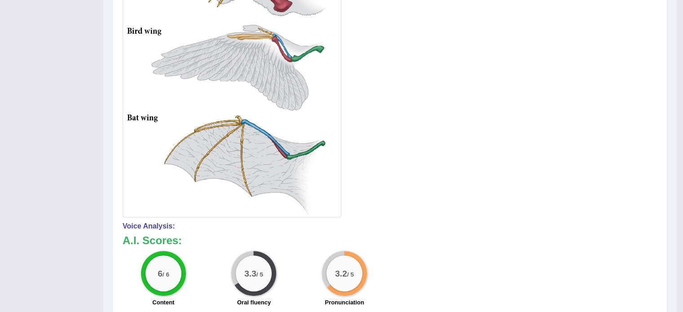
scroll to position [42, 0]
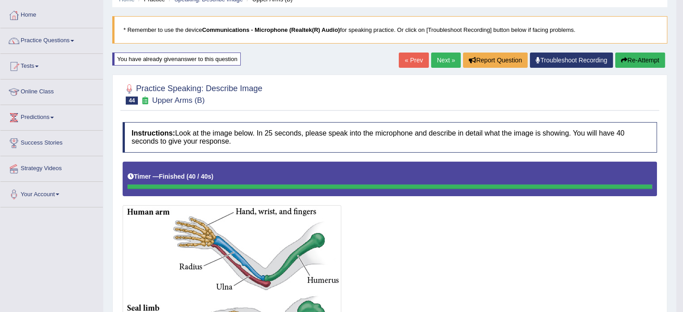
click at [340, 62] on link "Next »" at bounding box center [446, 60] width 30 height 15
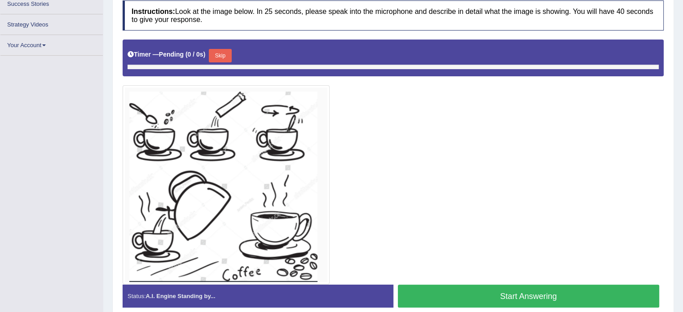
scroll to position [181, 0]
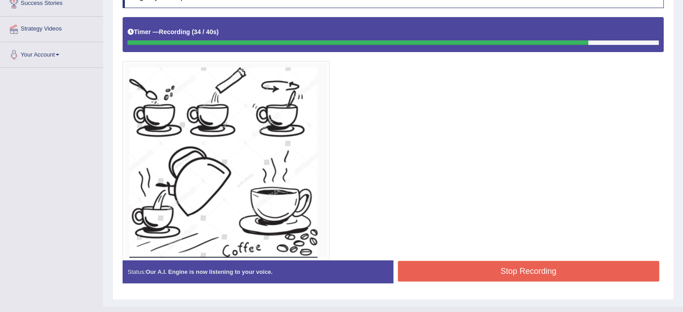
click at [595, 263] on button "Stop Recording" at bounding box center [529, 271] width 262 height 21
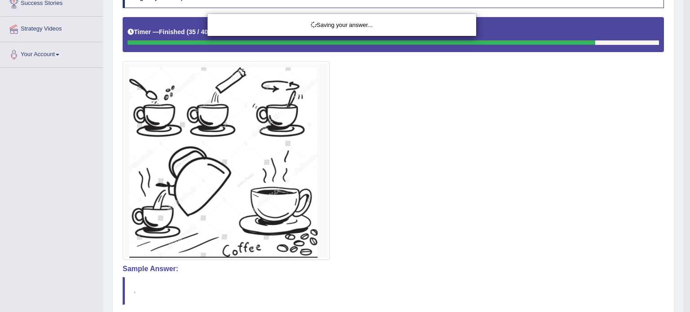
click at [689, 205] on div "Saving your answer..." at bounding box center [345, 156] width 690 height 312
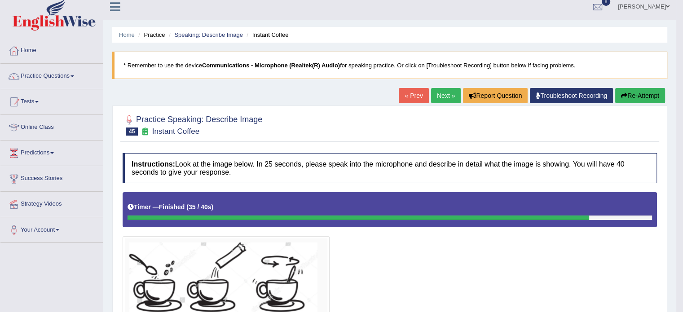
scroll to position [0, 0]
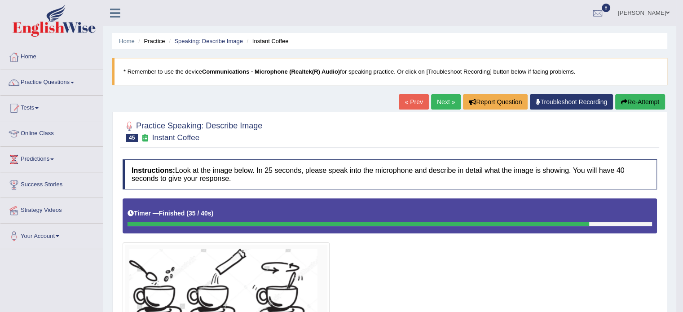
drag, startPoint x: 689, startPoint y: 205, endPoint x: 685, endPoint y: 133, distance: 72.9
click at [683, 133] on html "Toggle navigation Home Practice Questions Speaking Practice Read Aloud Repeat S…" at bounding box center [341, 156] width 683 height 312
click at [433, 95] on link "Next »" at bounding box center [446, 101] width 30 height 15
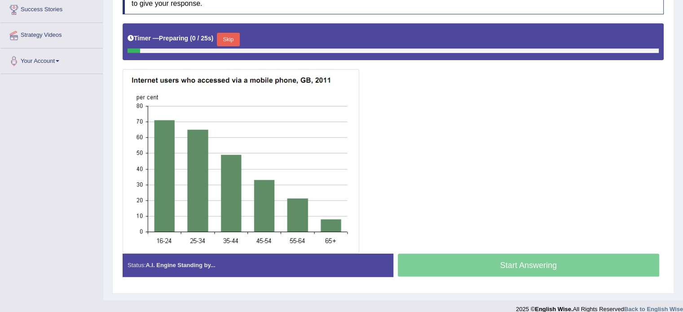
scroll to position [184, 0]
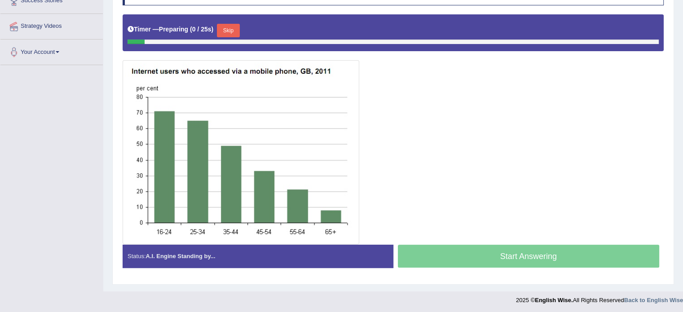
drag, startPoint x: 689, startPoint y: 71, endPoint x: 689, endPoint y: 185, distance: 113.2
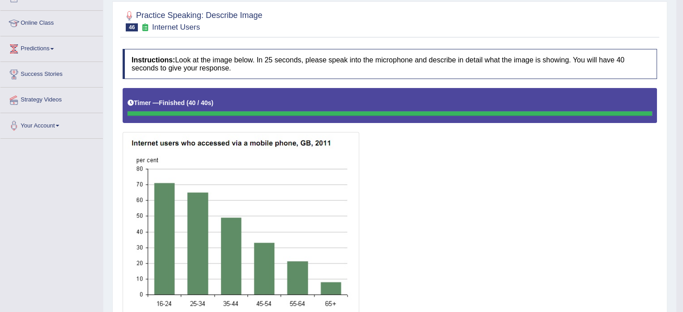
scroll to position [71, 0]
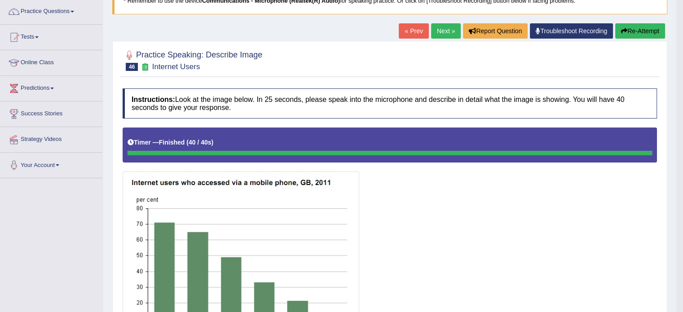
click at [440, 28] on link "Next »" at bounding box center [446, 30] width 30 height 15
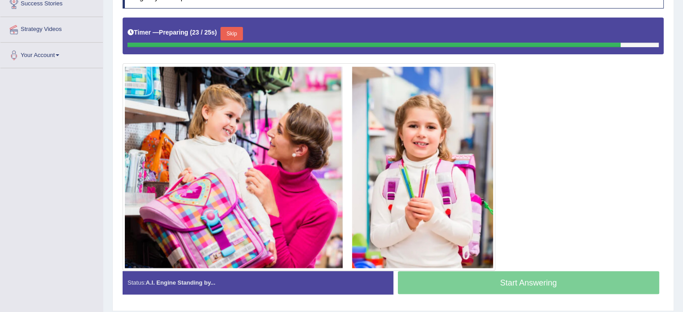
scroll to position [183, 0]
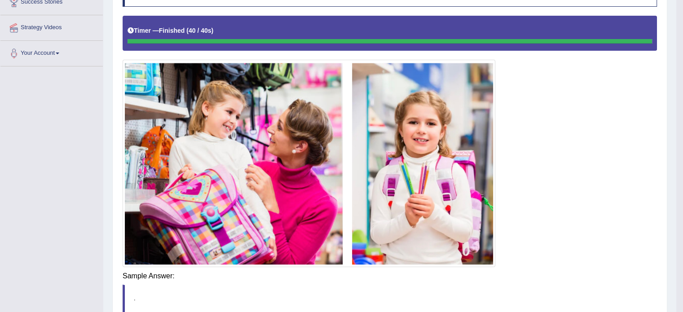
click at [499, 283] on div "Instructions: Look at the image below. In 25 seconds, please speak into the mic…" at bounding box center [389, 172] width 539 height 401
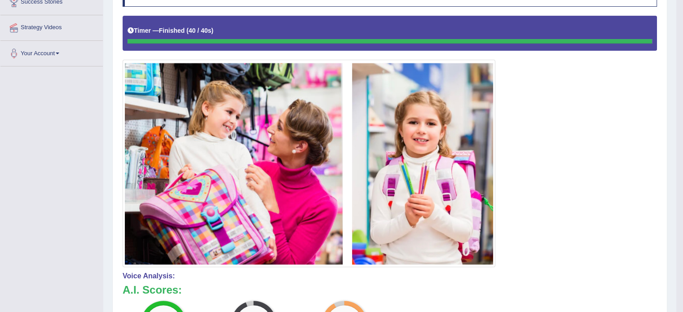
drag, startPoint x: 647, startPoint y: 273, endPoint x: 665, endPoint y: 315, distance: 46.1
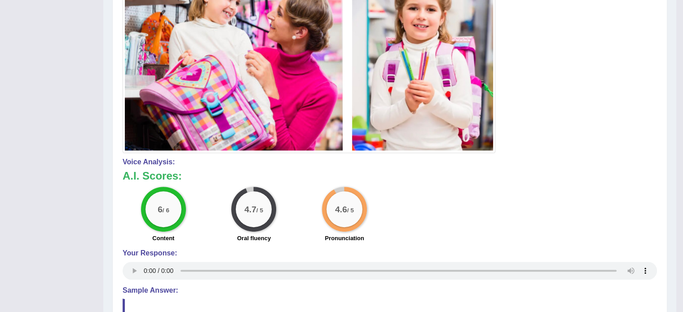
scroll to position [86, 0]
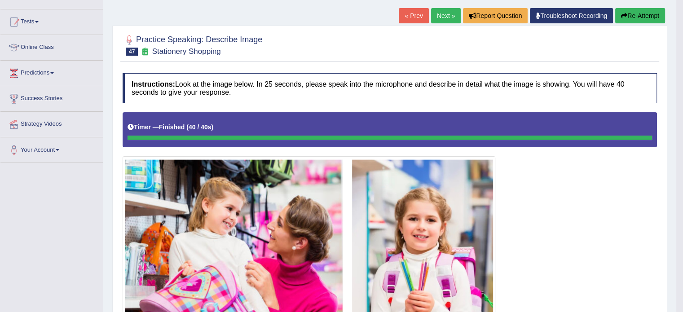
click at [445, 18] on link "Next »" at bounding box center [446, 15] width 30 height 15
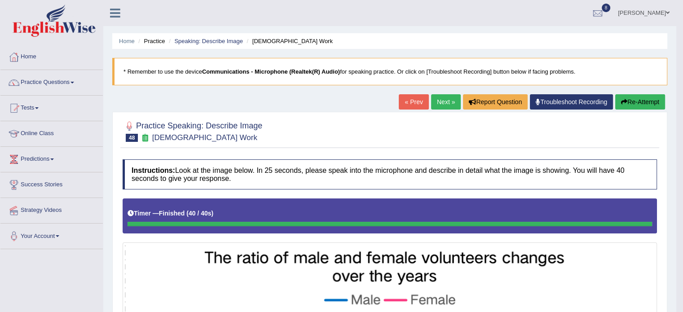
click at [437, 103] on link "Next »" at bounding box center [446, 101] width 30 height 15
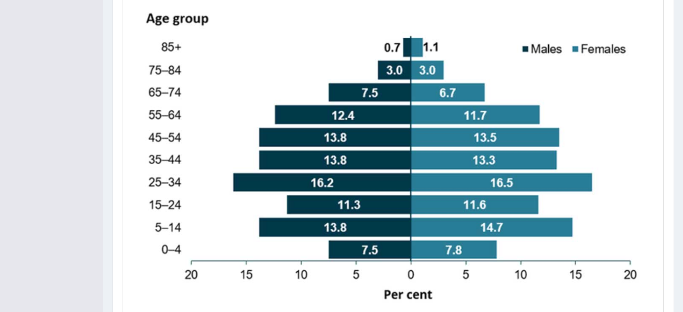
scroll to position [277, 0]
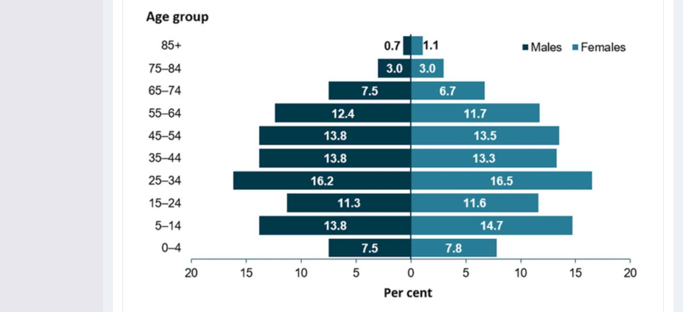
drag, startPoint x: 0, startPoint y: 0, endPoint x: 689, endPoint y: 168, distance: 709.6
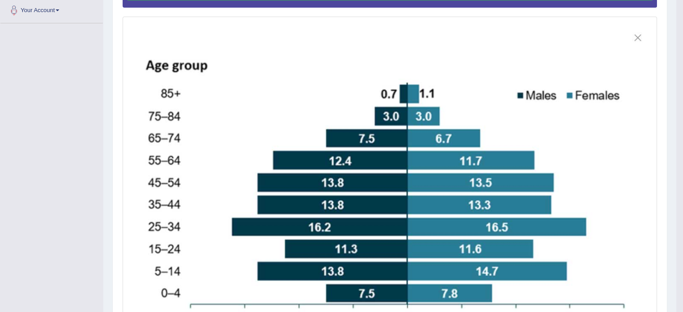
scroll to position [95, 0]
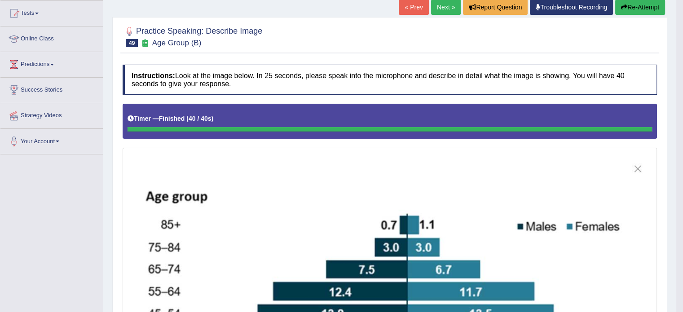
click at [444, 6] on link "Next »" at bounding box center [446, 7] width 30 height 15
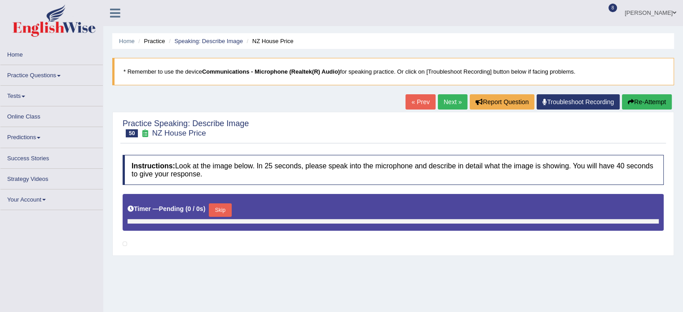
click at [683, 98] on html "Toggle navigation Home Practice Questions Speaking Practice Read Aloud Repeat S…" at bounding box center [341, 156] width 683 height 312
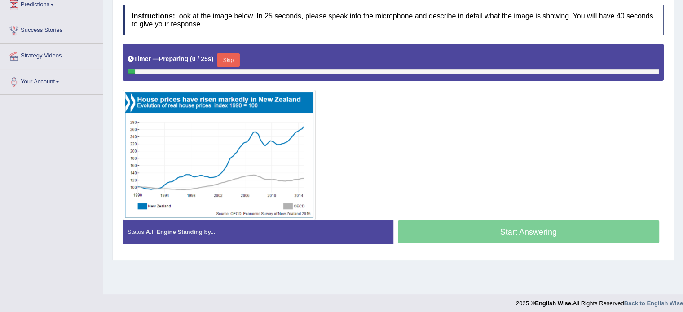
scroll to position [159, 0]
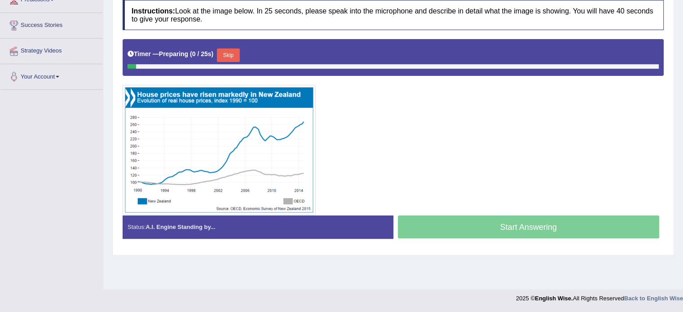
drag, startPoint x: 689, startPoint y: 183, endPoint x: 689, endPoint y: 194, distance: 11.7
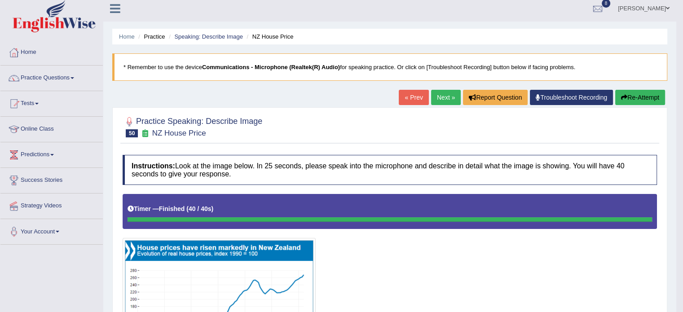
scroll to position [2, 0]
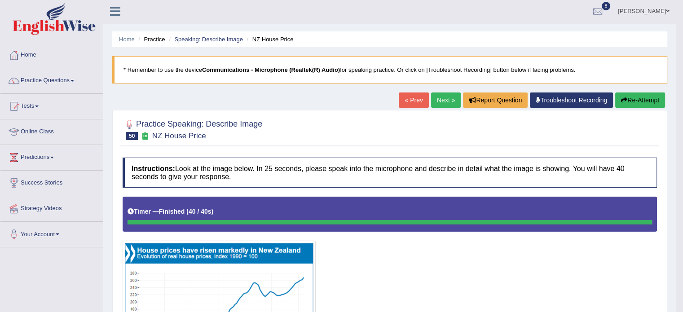
click at [438, 102] on link "Next »" at bounding box center [446, 100] width 30 height 15
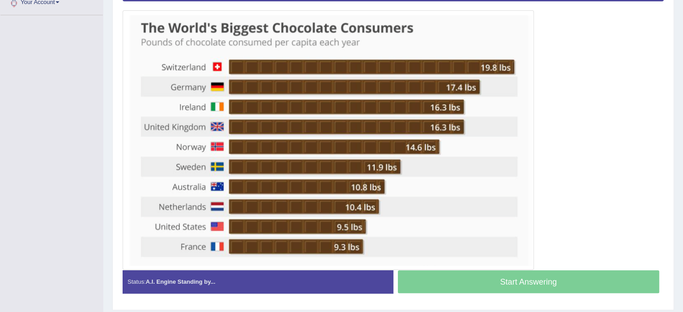
scroll to position [225, 0]
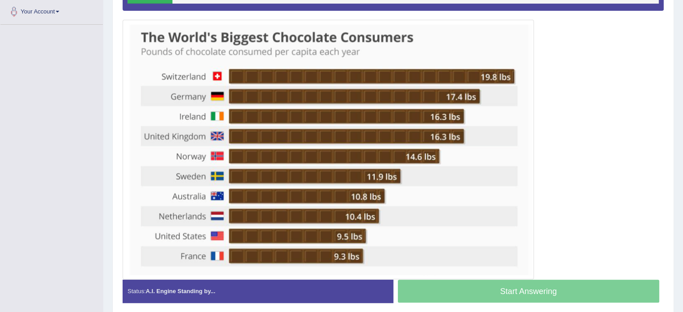
drag, startPoint x: 689, startPoint y: 129, endPoint x: 689, endPoint y: 246, distance: 116.8
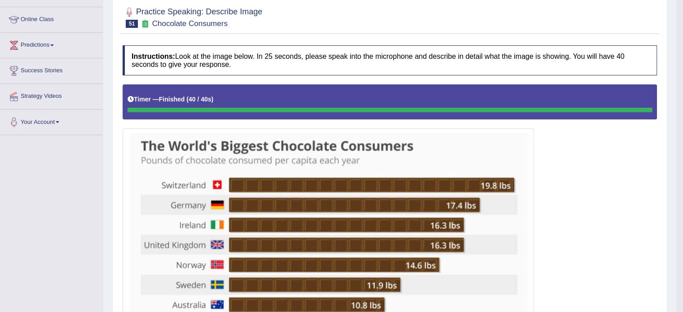
scroll to position [98, 0]
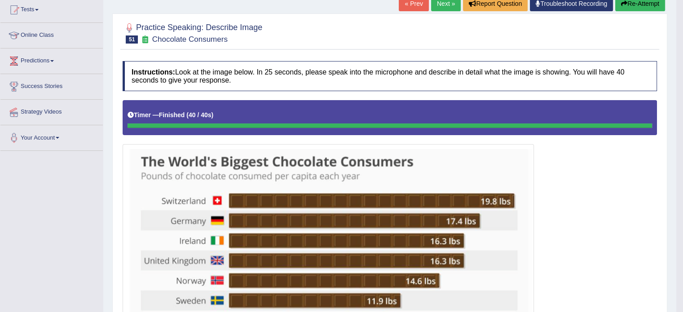
click at [442, 7] on link "Next »" at bounding box center [446, 3] width 30 height 15
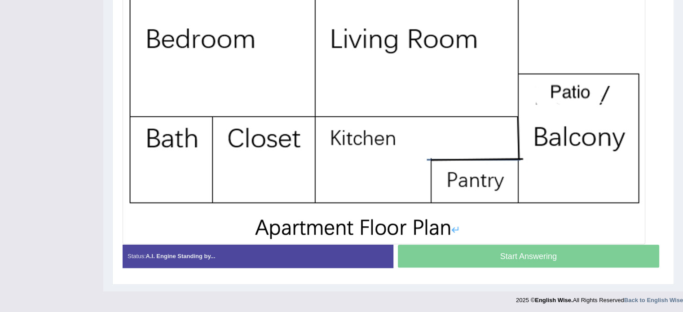
drag, startPoint x: 689, startPoint y: 39, endPoint x: 689, endPoint y: 187, distance: 147.8
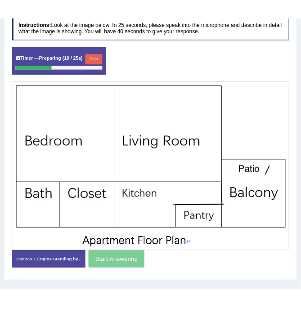
scroll to position [162, 0]
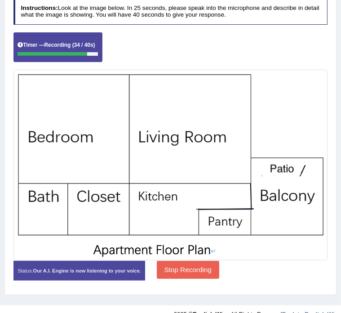
click at [219, 267] on button "Stop Recording" at bounding box center [188, 270] width 62 height 18
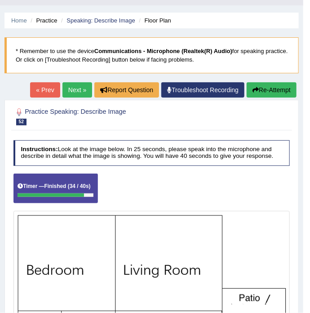
scroll to position [9, 0]
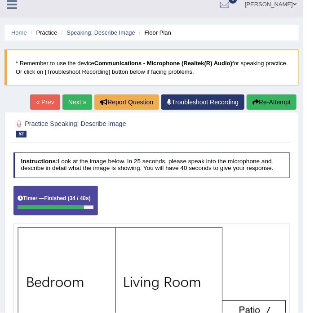
click at [80, 96] on link "Next »" at bounding box center [77, 101] width 30 height 15
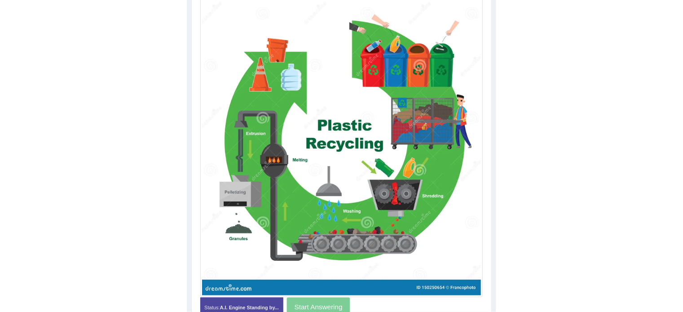
scroll to position [233, 0]
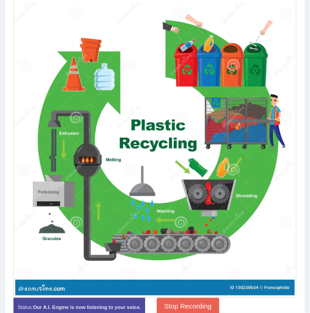
click at [201, 305] on button "Stop Recording" at bounding box center [188, 307] width 62 height 18
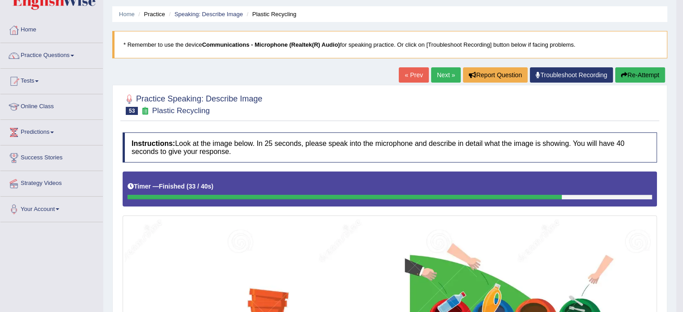
scroll to position [7, 0]
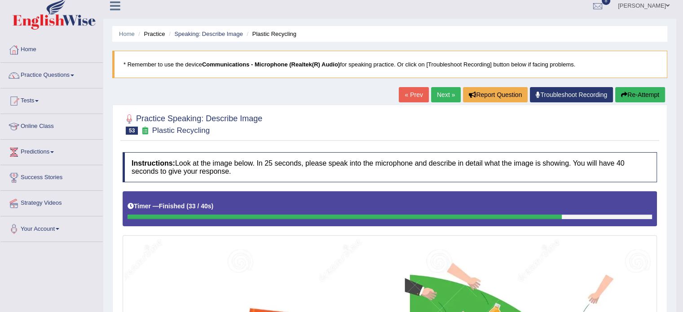
click at [309, 95] on link "Next »" at bounding box center [446, 94] width 30 height 15
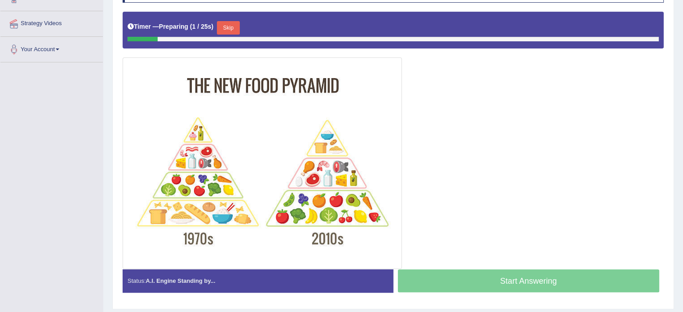
drag, startPoint x: 689, startPoint y: 60, endPoint x: 689, endPoint y: 165, distance: 105.1
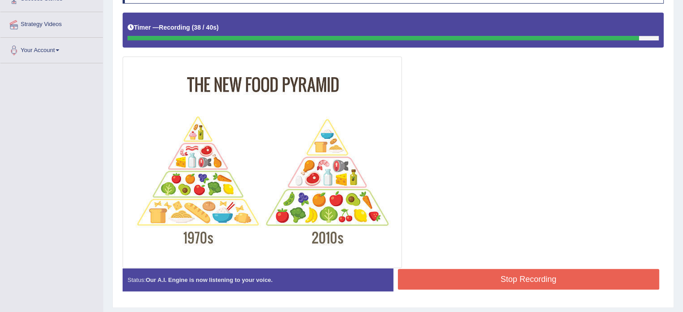
click at [534, 280] on button "Stop Recording" at bounding box center [529, 279] width 262 height 21
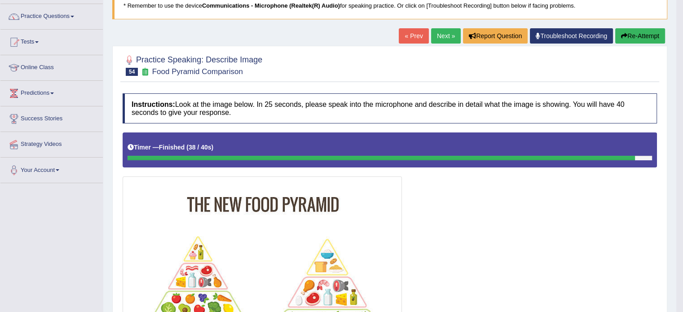
scroll to position [0, 0]
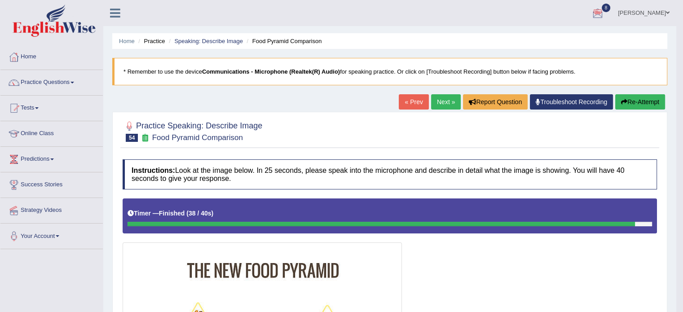
click at [442, 102] on link "Next »" at bounding box center [446, 101] width 30 height 15
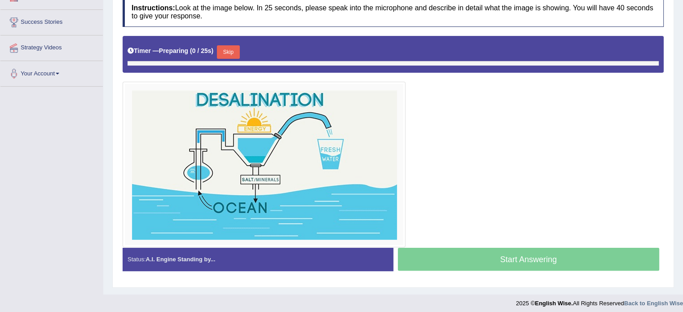
scroll to position [165, 0]
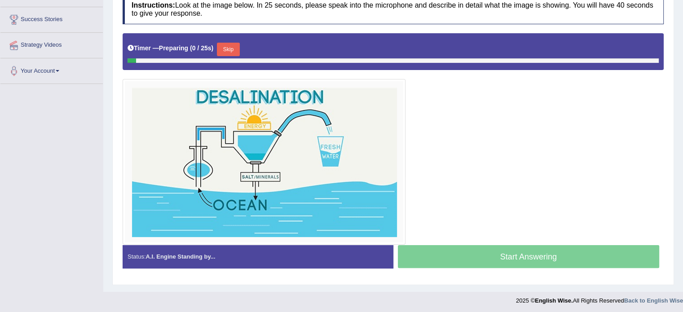
drag, startPoint x: 0, startPoint y: 0, endPoint x: 689, endPoint y: 172, distance: 710.2
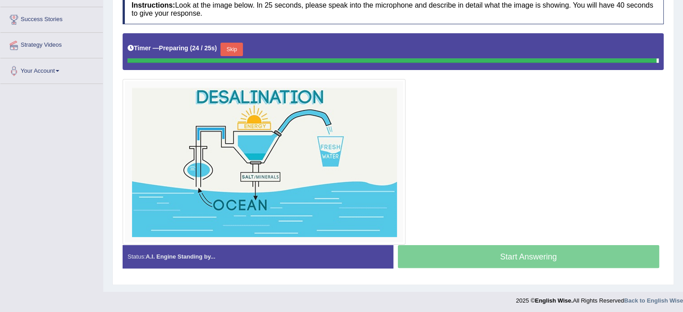
scroll to position [164, 0]
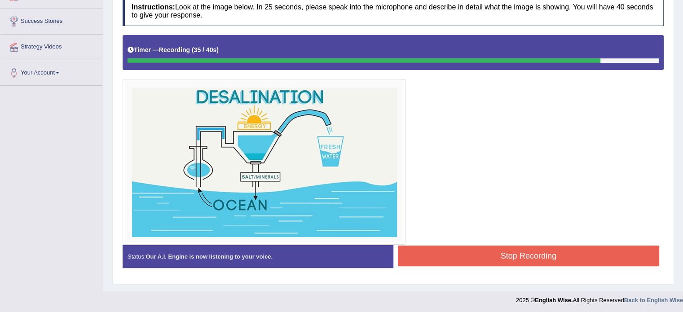
click at [507, 251] on button "Stop Recording" at bounding box center [529, 256] width 262 height 21
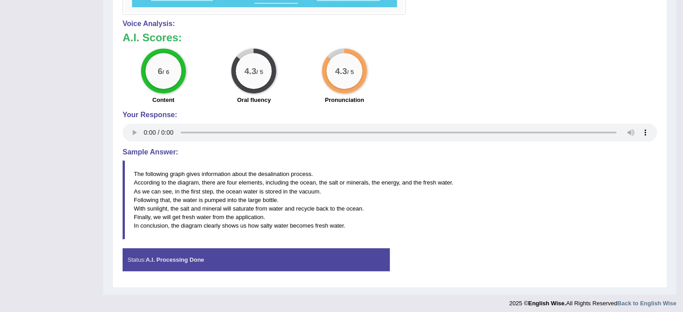
scroll to position [397, 0]
